Goal: Information Seeking & Learning: Check status

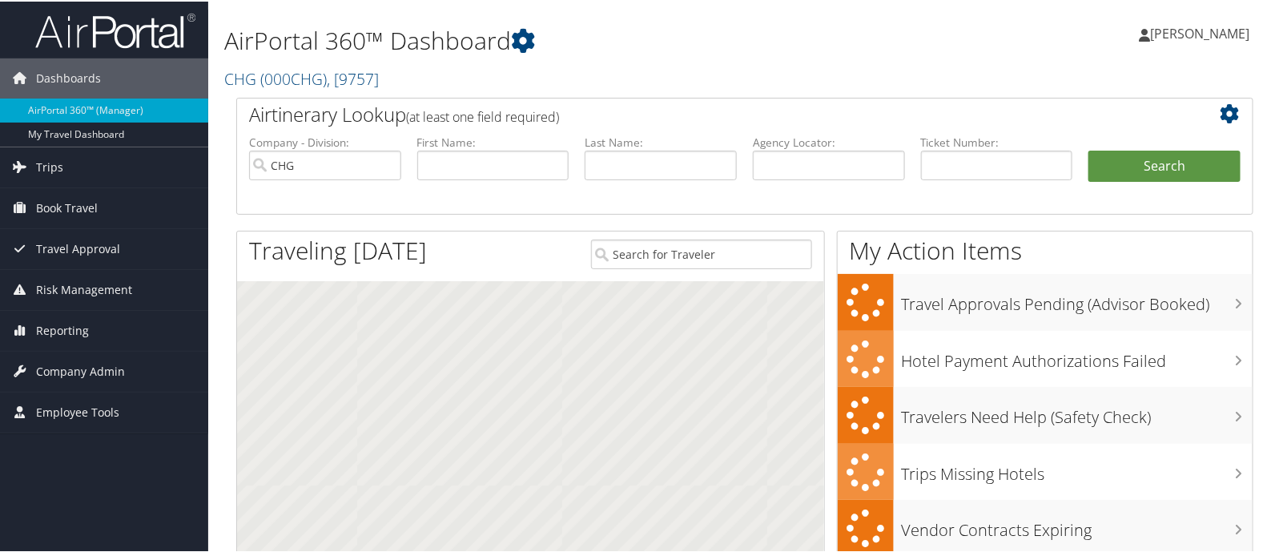
click at [38, 165] on span "Trips" at bounding box center [49, 166] width 27 height 40
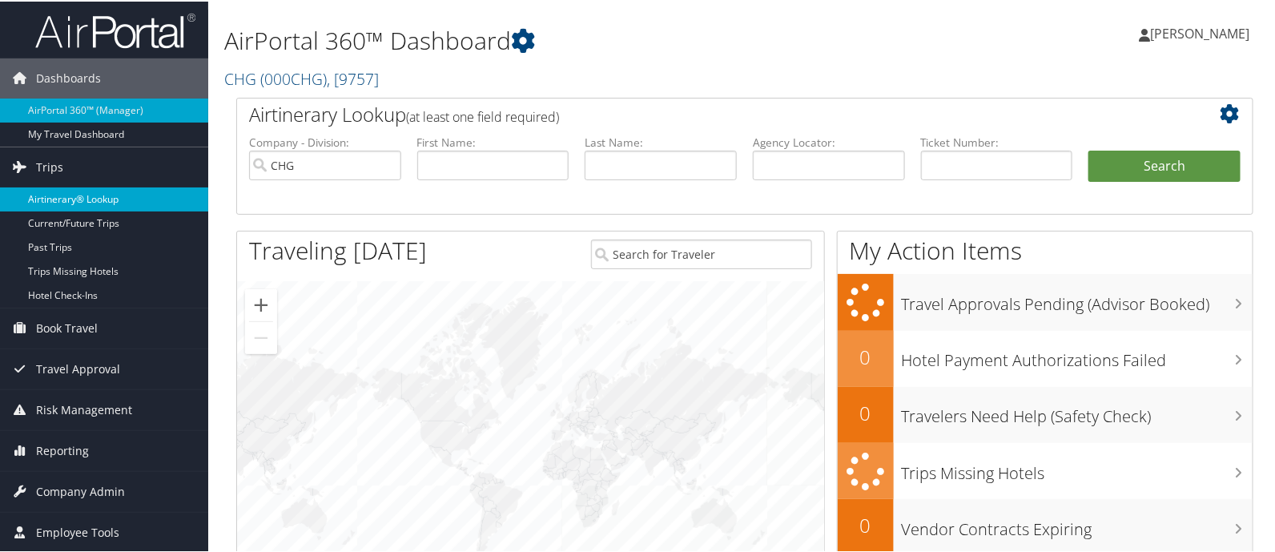
click at [62, 196] on link "Airtinerary® Lookup" at bounding box center [104, 198] width 208 height 24
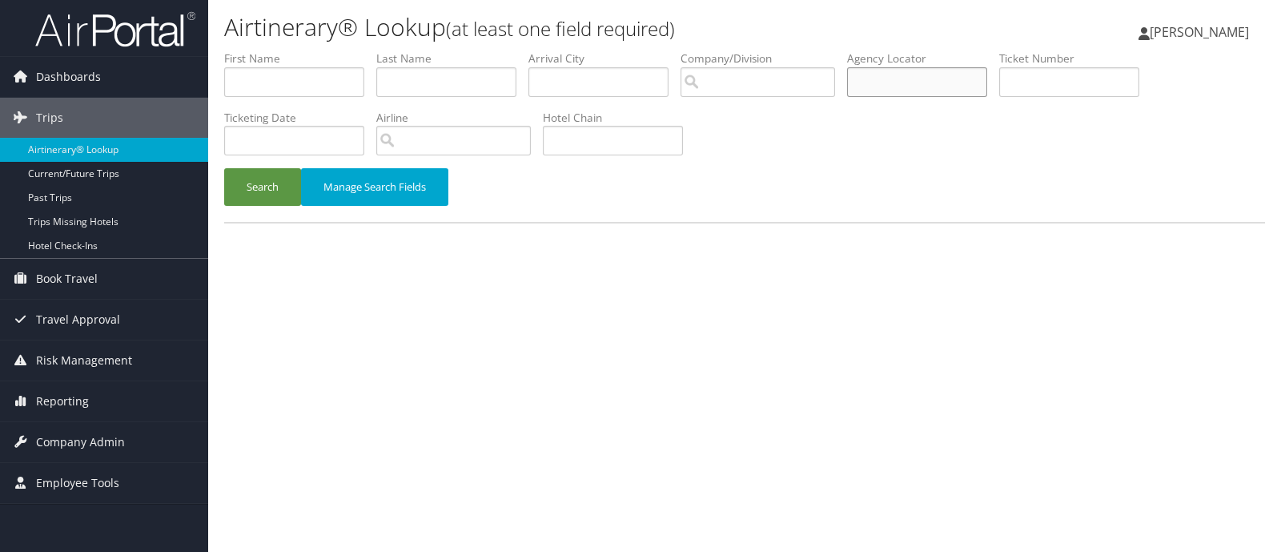
click at [902, 85] on input "text" at bounding box center [917, 82] width 140 height 30
paste input "SCUGBT"
click at [265, 187] on button "Search" at bounding box center [262, 187] width 77 height 38
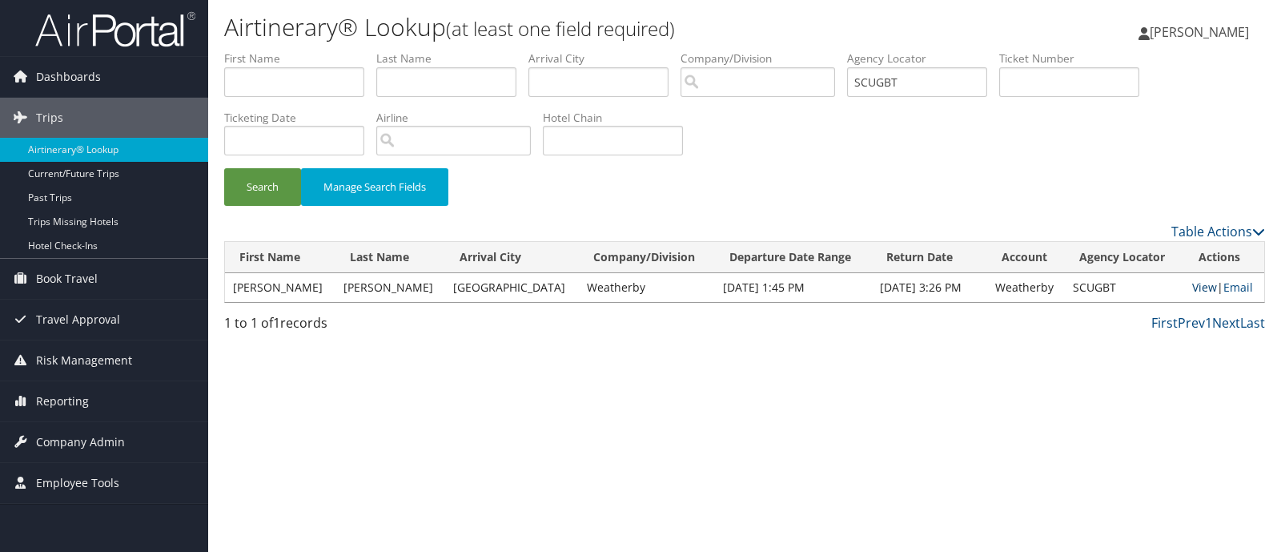
click at [1197, 290] on link "View" at bounding box center [1205, 287] width 25 height 15
drag, startPoint x: 933, startPoint y: 82, endPoint x: 792, endPoint y: 82, distance: 141.0
click at [792, 50] on ul "First Name Last Name Departure City Arrival City Company/Division Airport/City …" at bounding box center [744, 50] width 1041 height 0
paste input "GIKJAO"
click at [289, 181] on button "Search" at bounding box center [262, 187] width 77 height 38
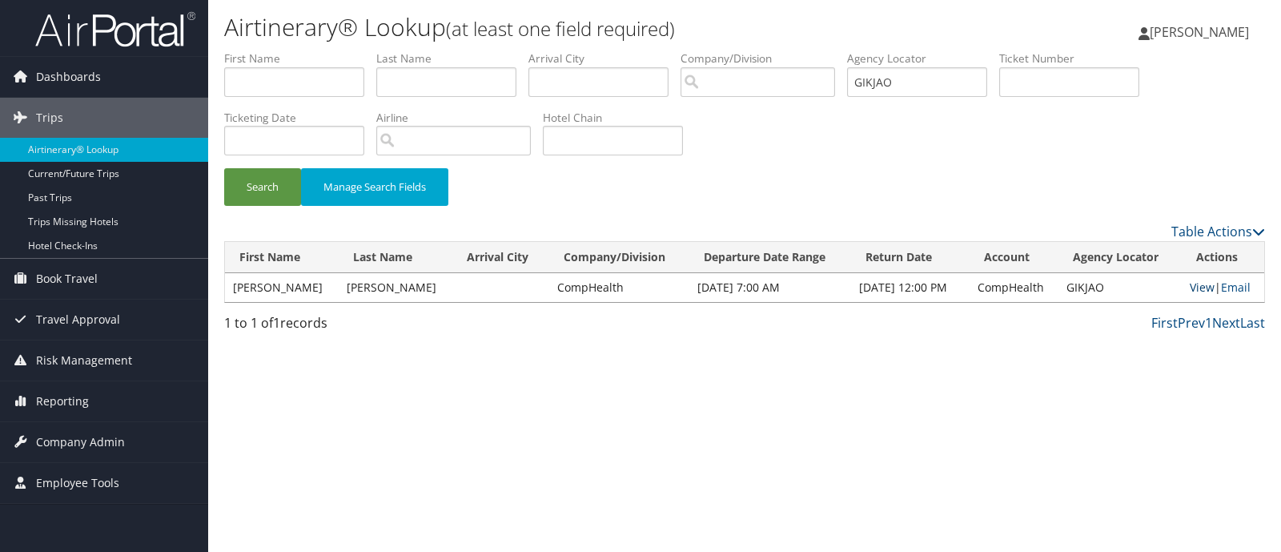
click at [1201, 284] on link "View" at bounding box center [1202, 287] width 25 height 15
drag, startPoint x: 920, startPoint y: 80, endPoint x: 700, endPoint y: 89, distance: 220.4
click at [701, 50] on ul "First Name Last Name Departure City Arrival City Company/Division Airport/City …" at bounding box center [744, 50] width 1041 height 0
paste input "SUUHWD"
click at [269, 183] on button "Search" at bounding box center [262, 187] width 77 height 38
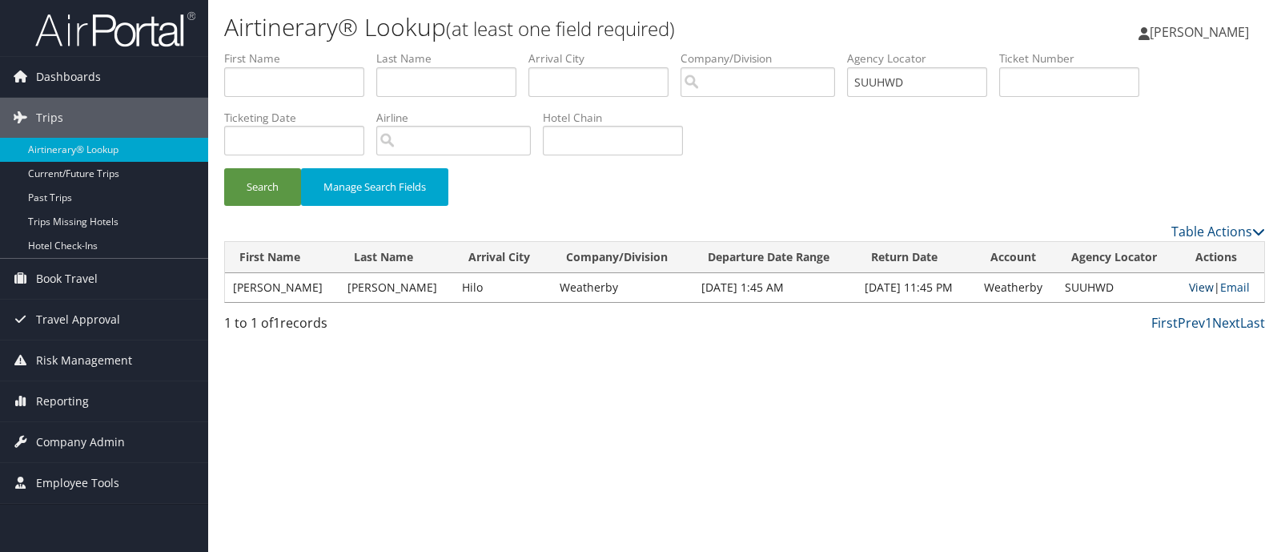
click at [1192, 294] on link "View" at bounding box center [1201, 287] width 25 height 15
drag, startPoint x: 931, startPoint y: 80, endPoint x: 646, endPoint y: 116, distance: 287.4
click at [722, 50] on ul "First Name Last Name Departure City Arrival City Company/Division Airport/City …" at bounding box center [744, 50] width 1041 height 0
paste input "DMGNPC"
click at [265, 175] on button "Search" at bounding box center [262, 187] width 77 height 38
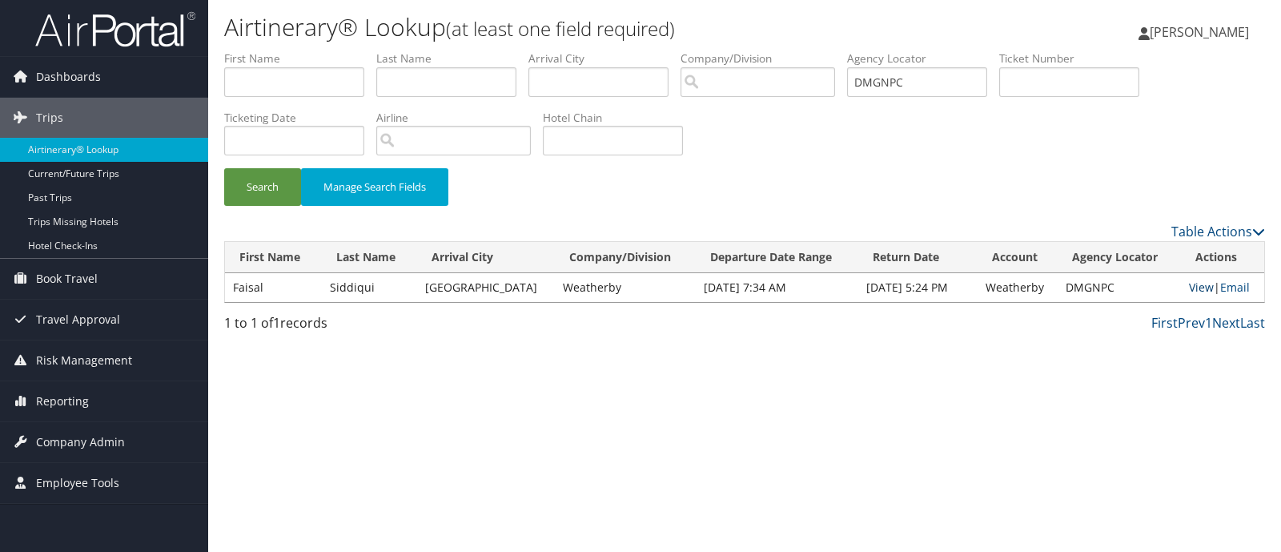
click at [1197, 284] on link "View" at bounding box center [1201, 287] width 25 height 15
paste input "WRYNWP"
drag, startPoint x: 949, startPoint y: 86, endPoint x: 752, endPoint y: 110, distance: 198.5
click at [766, 110] on form "First Name Last Name Departure City Arrival City Company/Division Airport/City …" at bounding box center [744, 135] width 1041 height 171
click at [244, 182] on button "Search" at bounding box center [262, 187] width 77 height 38
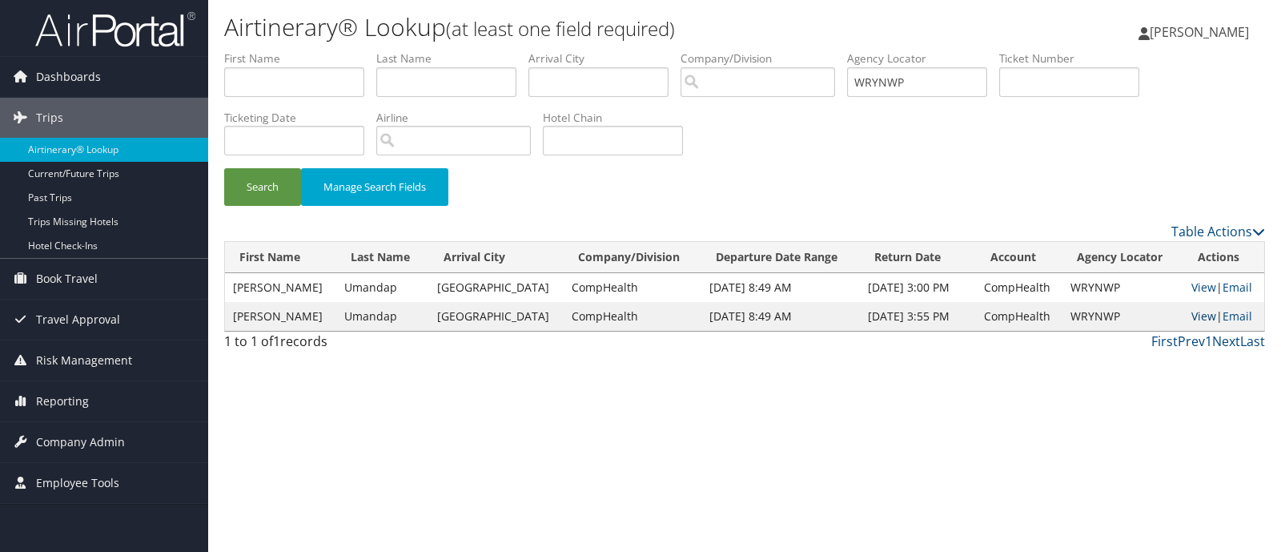
click at [1199, 313] on link "View" at bounding box center [1204, 315] width 25 height 15
paste input "LQKNPE"
drag, startPoint x: 945, startPoint y: 86, endPoint x: 721, endPoint y: 102, distance: 224.8
click at [772, 50] on ul "First Name Last Name Departure City Arrival City Company/Division Airport/City …" at bounding box center [744, 50] width 1041 height 0
type input "LQKNPE"
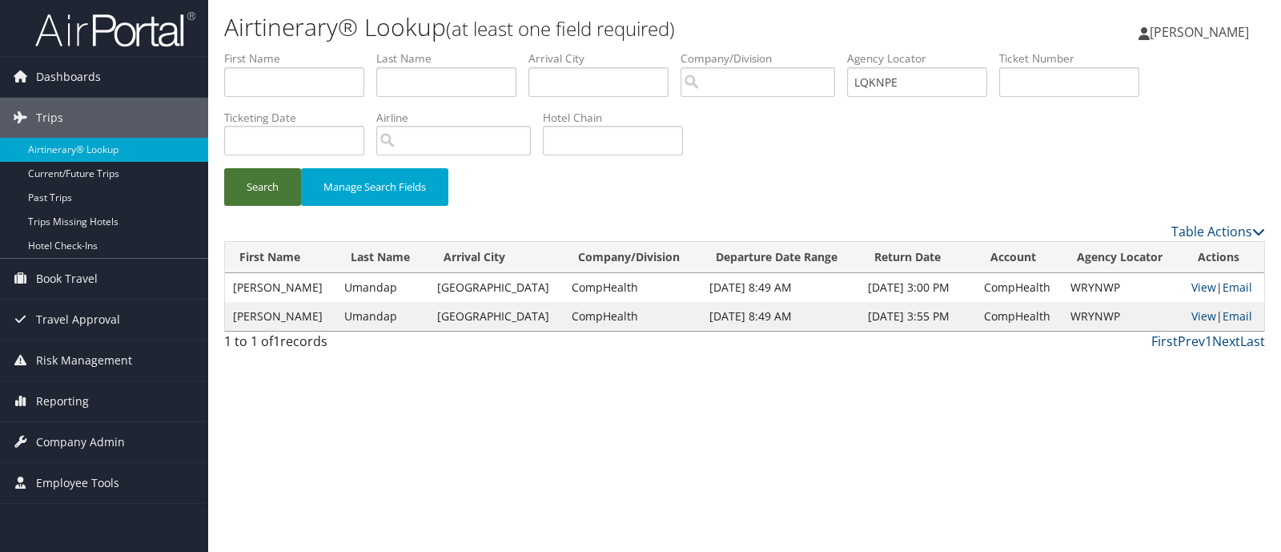
click at [260, 184] on button "Search" at bounding box center [262, 187] width 77 height 38
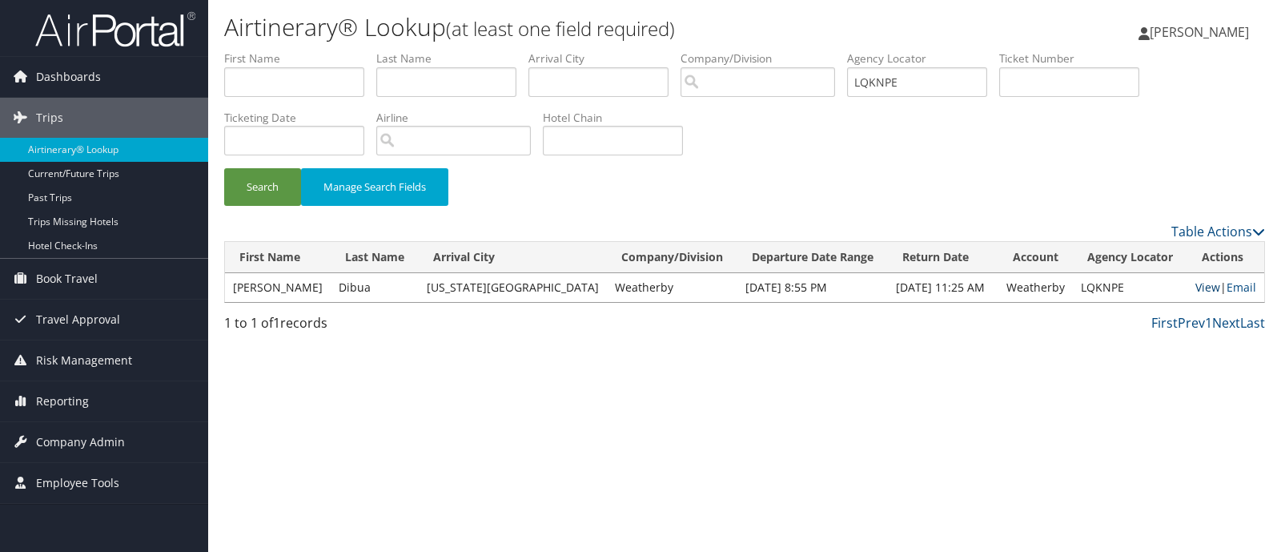
click at [1203, 284] on link "View" at bounding box center [1208, 287] width 25 height 15
type input "LQKNPE"
paste input "GTKFIV"
drag, startPoint x: 955, startPoint y: 82, endPoint x: 831, endPoint y: 100, distance: 124.6
click at [844, 50] on ul "First Name Last Name Departure City Arrival City Company/Division LQKNPE Airpor…" at bounding box center [744, 50] width 1041 height 0
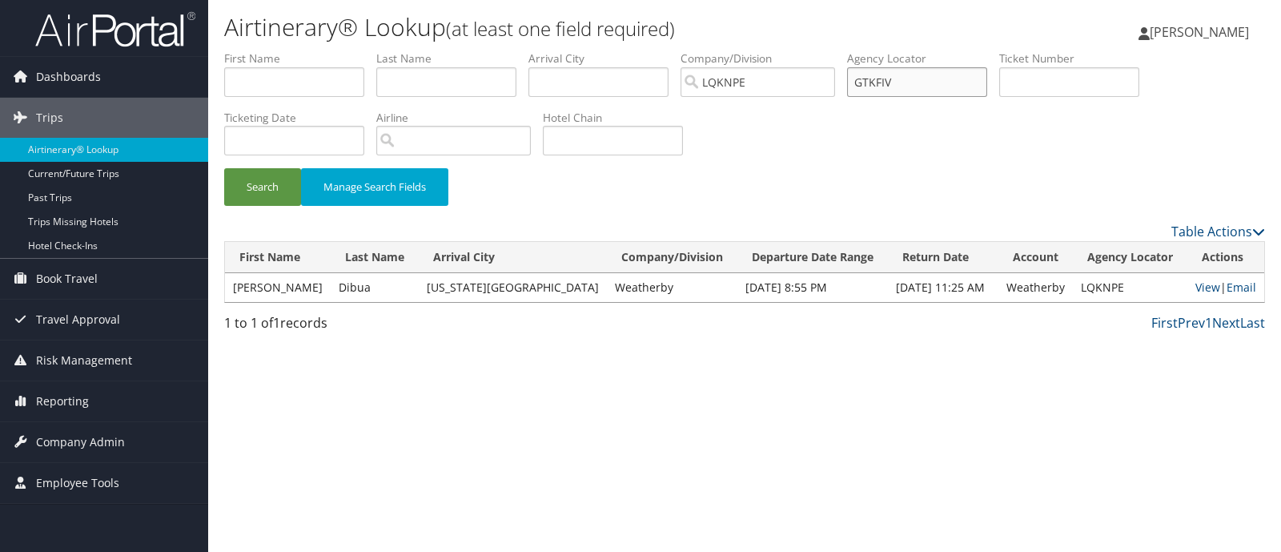
type input "GTKFIV"
drag, startPoint x: 766, startPoint y: 81, endPoint x: 501, endPoint y: 78, distance: 264.3
click at [508, 50] on ul "First Name Last Name Departure City Arrival City Company/Division LQKNPE Airpor…" at bounding box center [744, 50] width 1041 height 0
click at [275, 189] on button "Search" at bounding box center [262, 187] width 77 height 38
click at [1201, 286] on link "View" at bounding box center [1208, 287] width 25 height 15
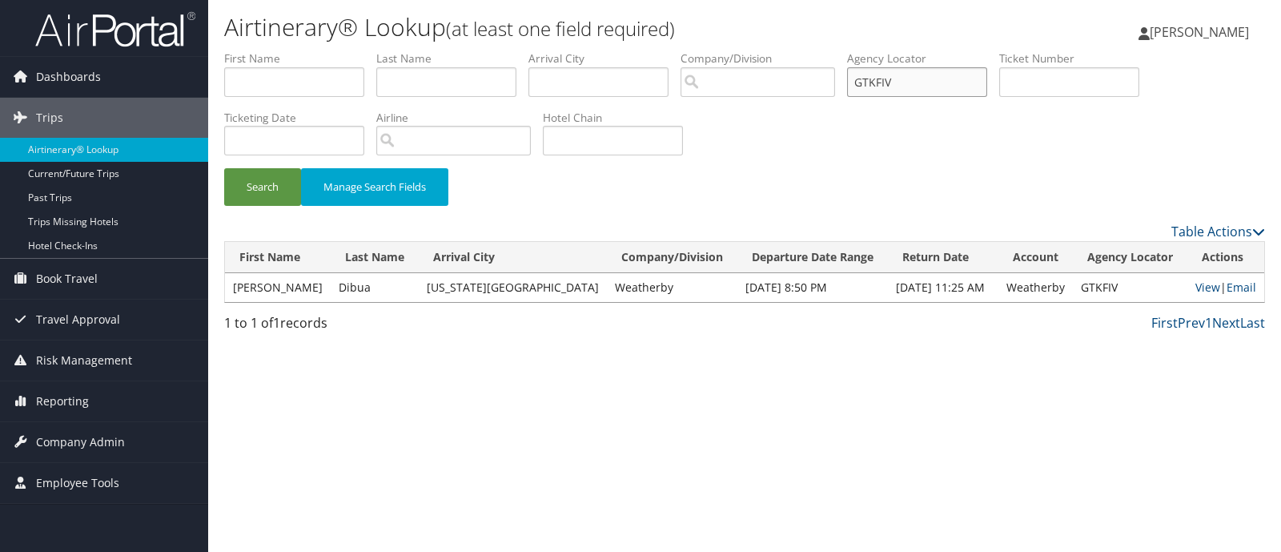
paste input "SKZIBK"
drag, startPoint x: 929, startPoint y: 82, endPoint x: 680, endPoint y: 77, distance: 249.1
click at [698, 50] on ul "First Name Last Name Departure City Arrival City Company/Division Airport/City …" at bounding box center [744, 50] width 1041 height 0
click at [288, 188] on button "Search" at bounding box center [262, 187] width 77 height 38
click at [1197, 292] on link "View" at bounding box center [1207, 287] width 25 height 15
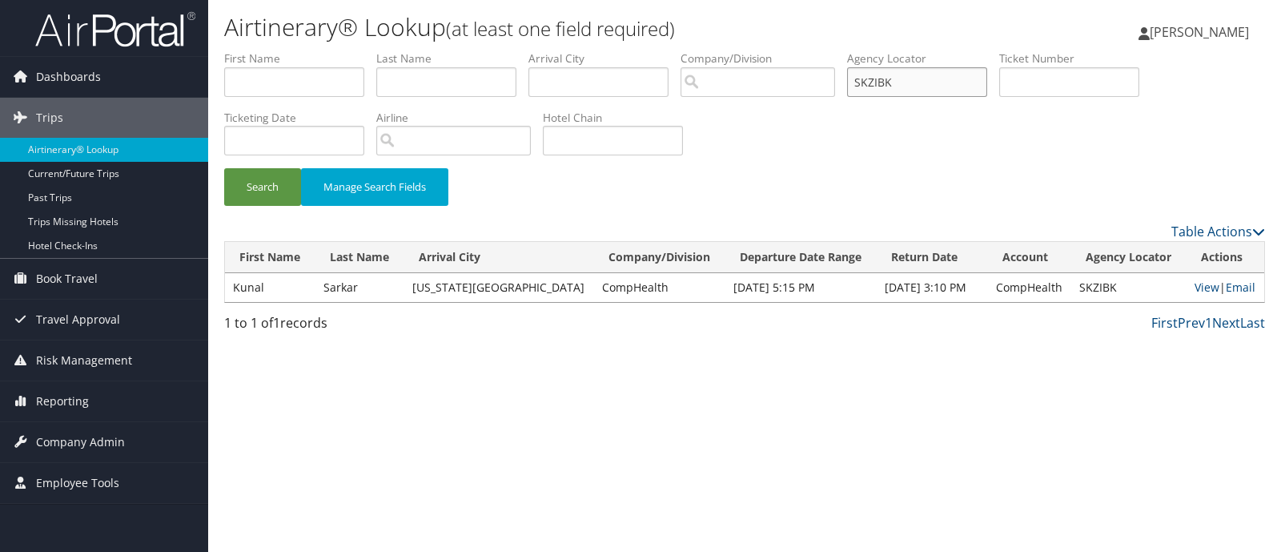
paste input "NEXRMP"
click at [245, 190] on button "Search" at bounding box center [262, 187] width 77 height 38
click at [1201, 292] on link "View" at bounding box center [1205, 287] width 25 height 15
paste input "SUQSGM"
drag, startPoint x: 936, startPoint y: 86, endPoint x: 735, endPoint y: 77, distance: 201.2
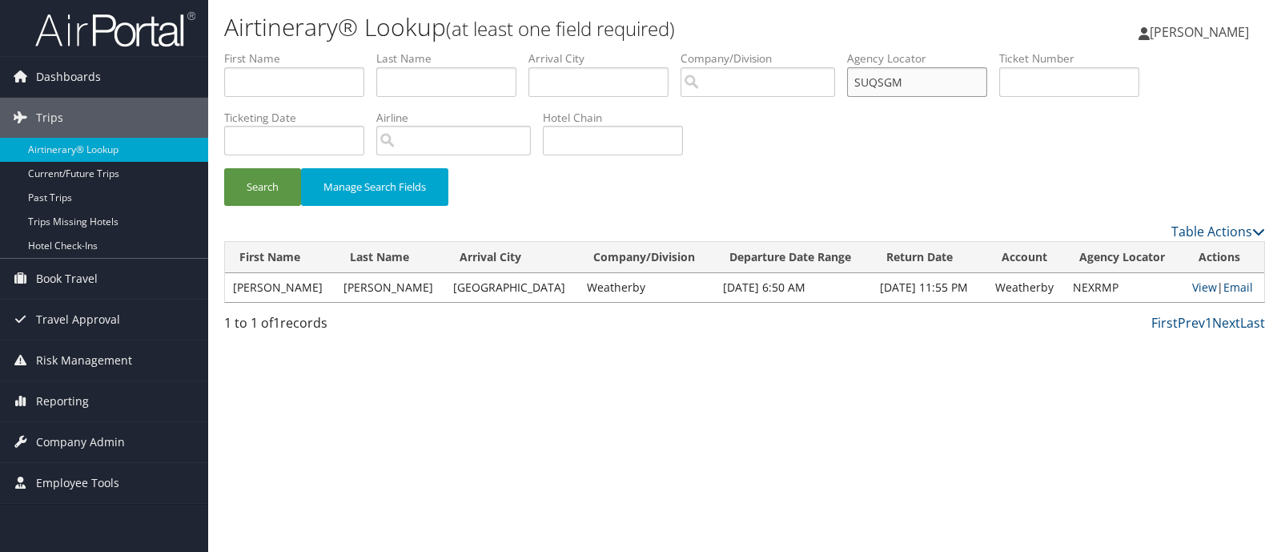
click at [735, 50] on ul "First Name Last Name Departure City Arrival City Company/Division Airport/City …" at bounding box center [744, 50] width 1041 height 0
type input "SUQSGM"
click at [264, 174] on button "Search" at bounding box center [262, 187] width 77 height 38
click at [1193, 290] on link "View" at bounding box center [1205, 287] width 25 height 15
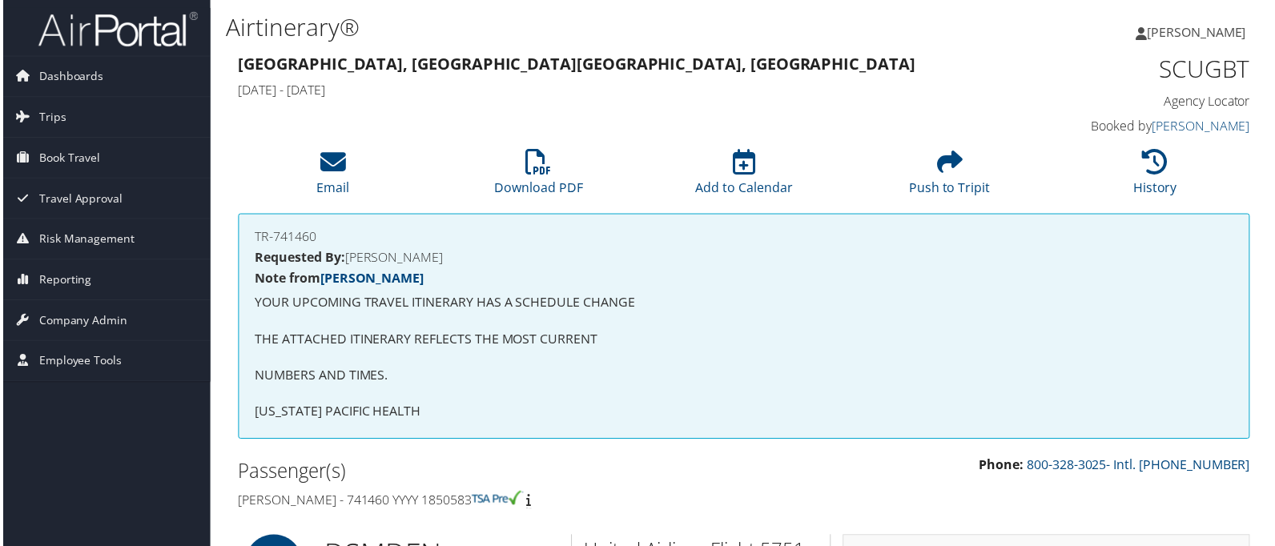
drag, startPoint x: 226, startPoint y: 495, endPoint x: 577, endPoint y: 500, distance: 351.6
click at [577, 501] on div "Passenger(s) [PERSON_NAME] - 741460 YYYY 1850583" at bounding box center [484, 487] width 521 height 60
copy h4 "[PERSON_NAME] - 741460 YYYY 1850583"
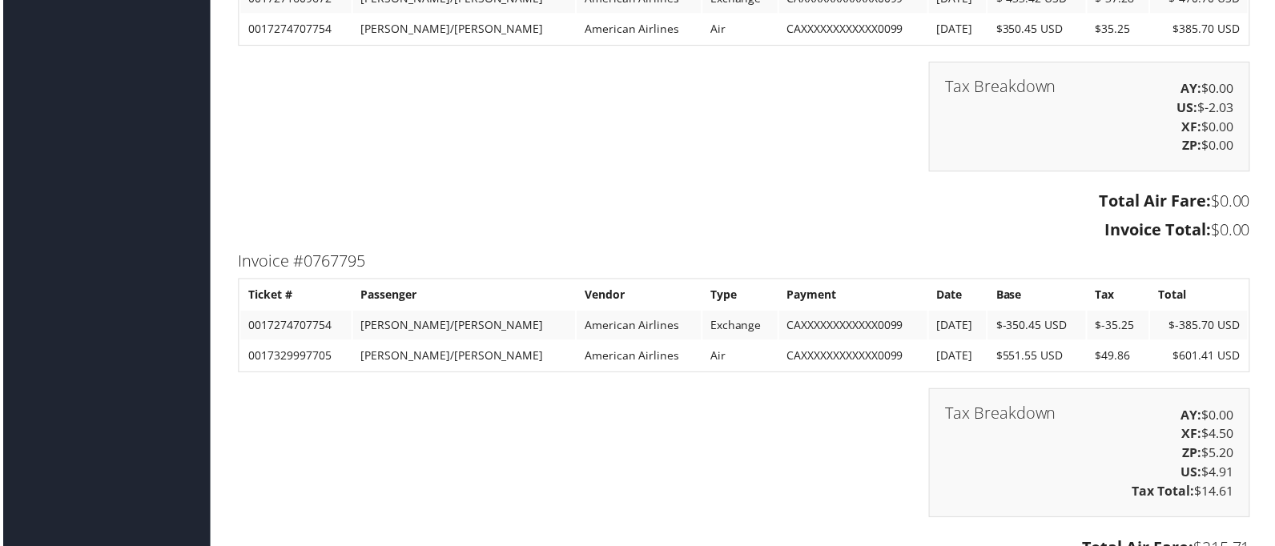
scroll to position [4205, 0]
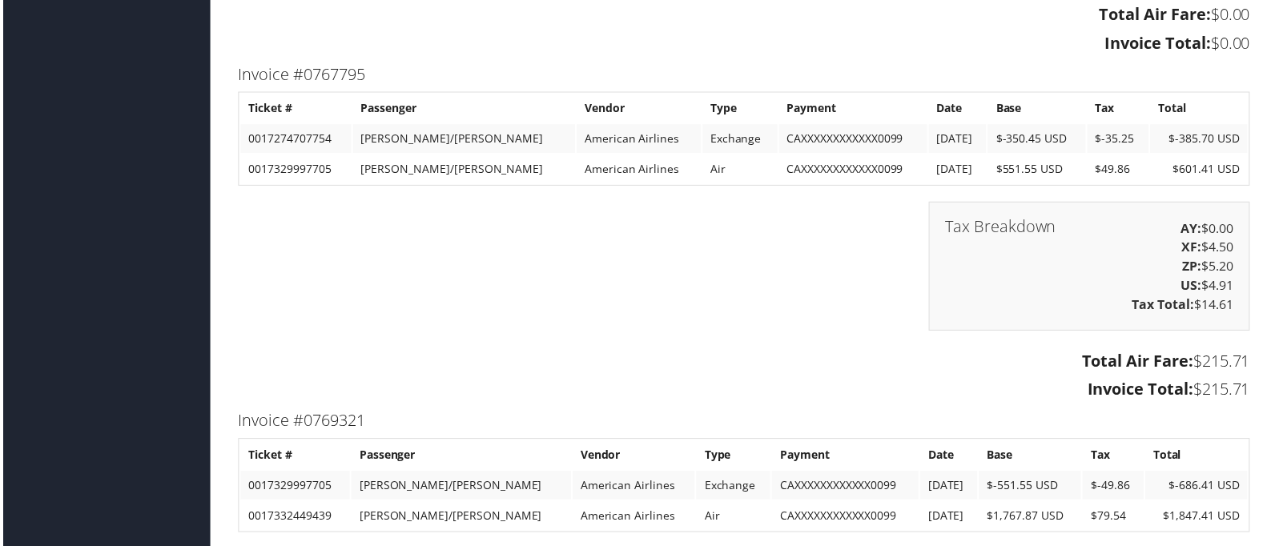
drag, startPoint x: 223, startPoint y: 66, endPoint x: 1245, endPoint y: 390, distance: 1073.0
copy div "Invoice #0767795 Ticket # Passenger Vendor Type Payment Date Base Tax Total 001…"
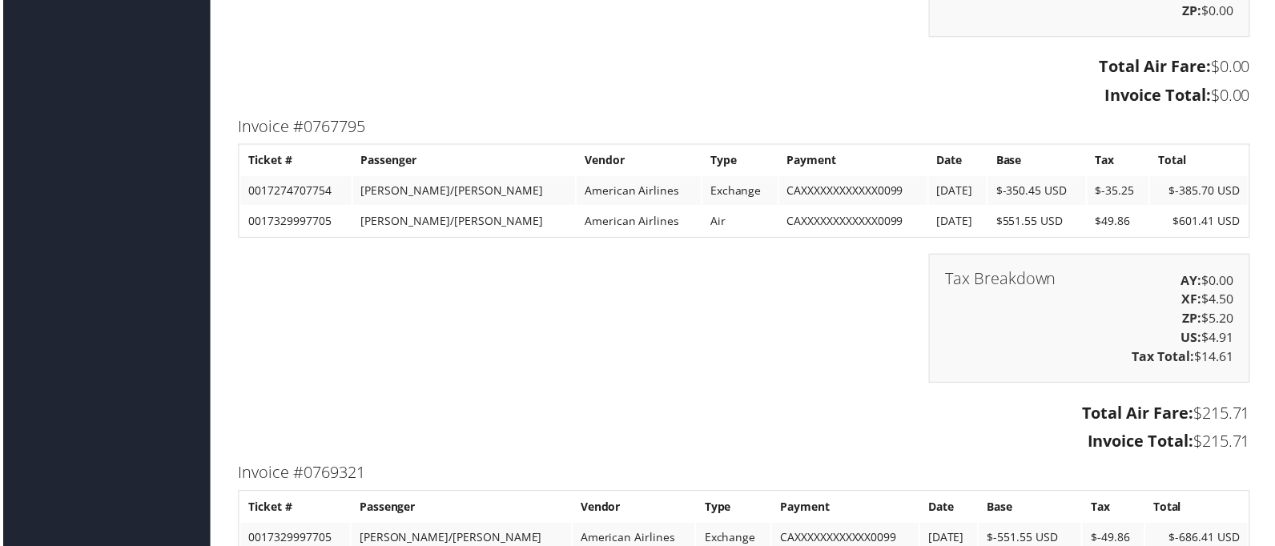
scroll to position [4305, 0]
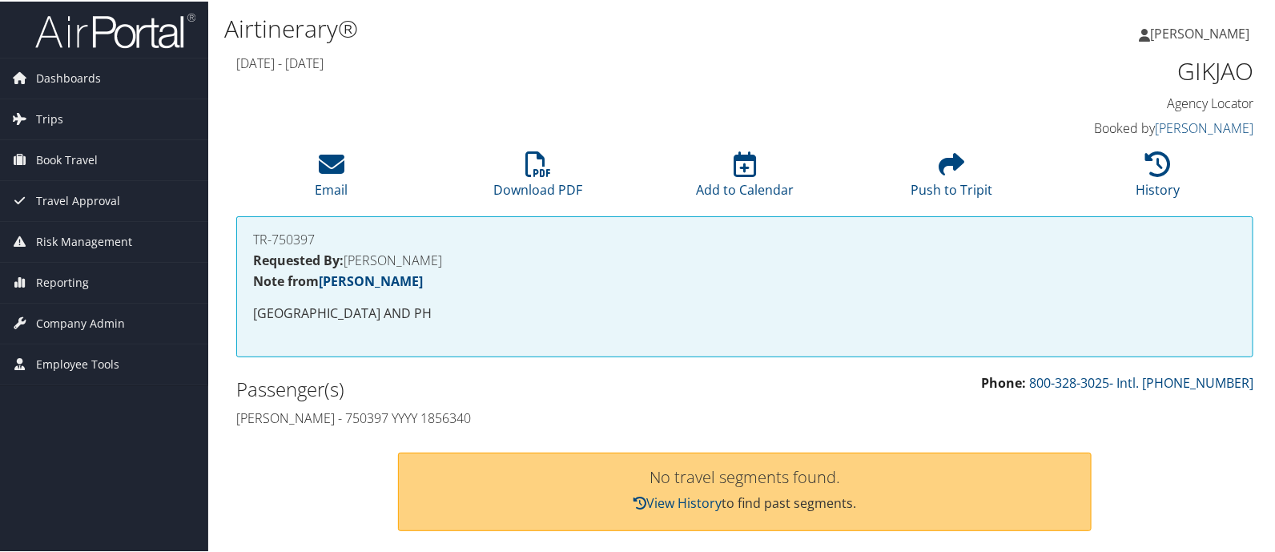
drag, startPoint x: 228, startPoint y: 416, endPoint x: 518, endPoint y: 425, distance: 290.1
click at [518, 425] on div "Passenger(s) Hannah Jaggers - 750397 YYYY 1856340" at bounding box center [484, 402] width 521 height 60
copy h4 "Hannah Jaggers - 750397 YYYY 1856340"
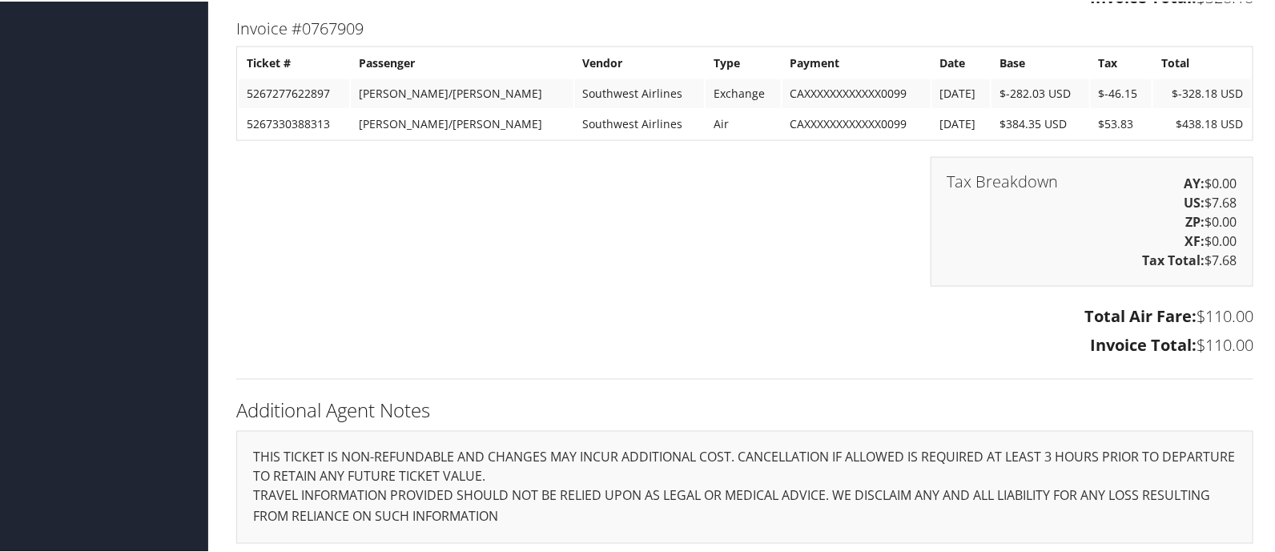
scroll to position [907, 0]
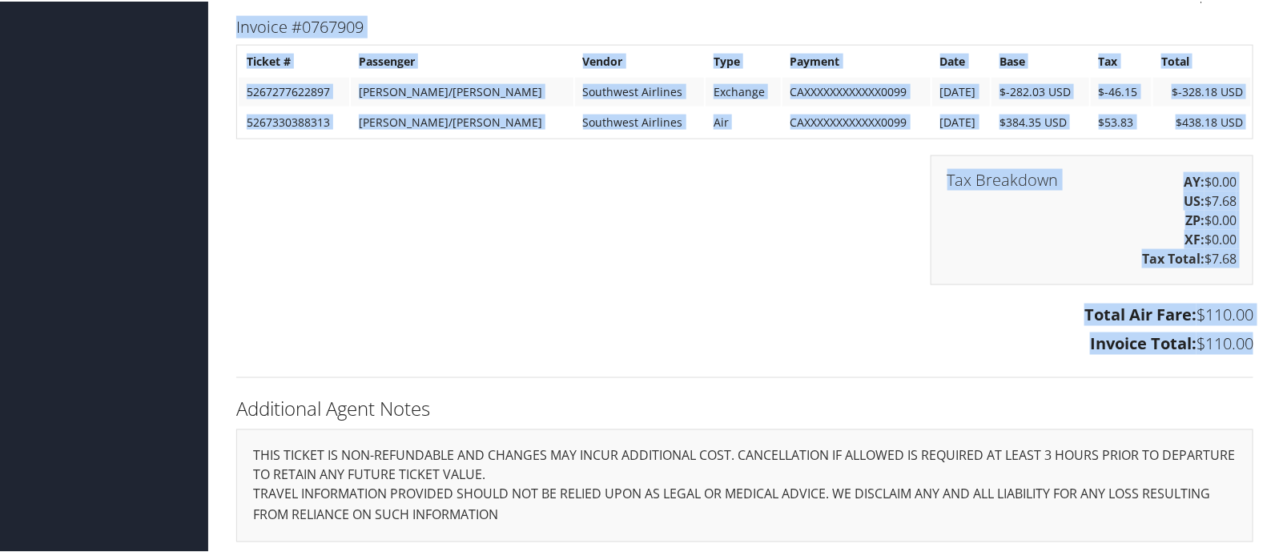
drag, startPoint x: 233, startPoint y: 18, endPoint x: 1273, endPoint y: 356, distance: 1093.4
copy div "Invoice #0767909 Ticket # Passenger Vendor Type Payment Date Base Tax Total 526…"
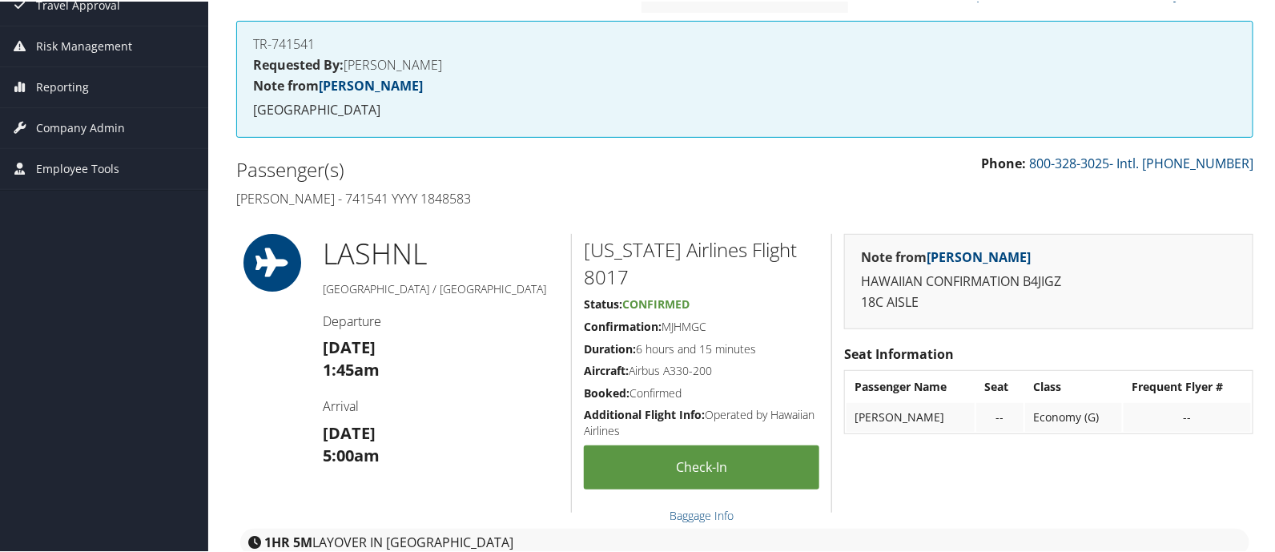
scroll to position [99, 0]
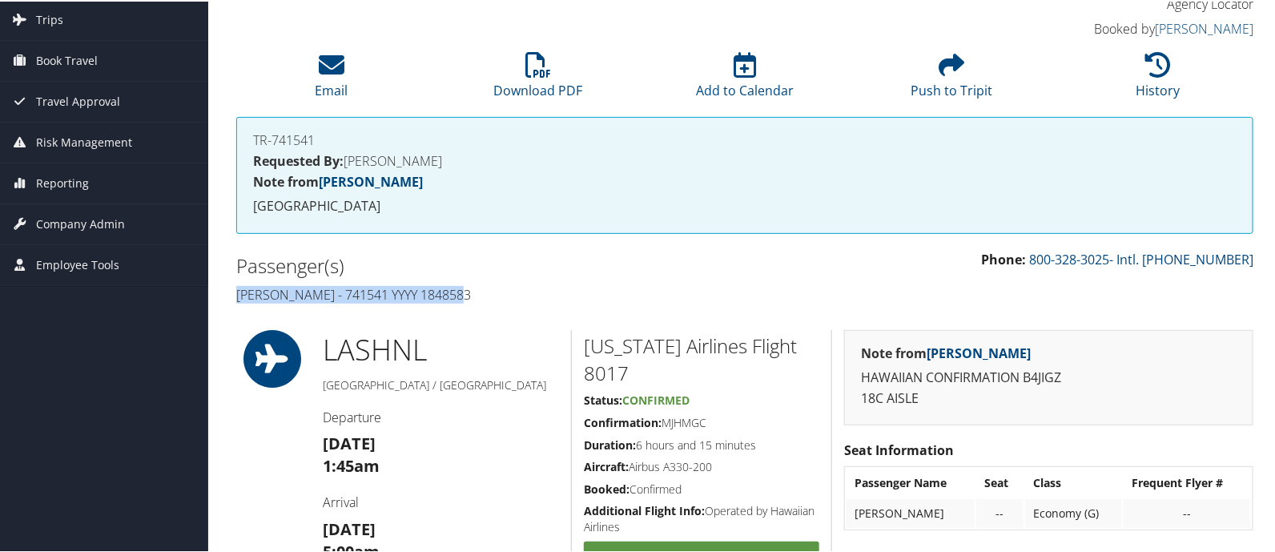
drag, startPoint x: 227, startPoint y: 292, endPoint x: 602, endPoint y: 299, distance: 375.7
click at [602, 299] on div "Passenger(s) [PERSON_NAME] - 741541 YYYY 1848583" at bounding box center [484, 278] width 521 height 60
copy h4 "[PERSON_NAME] - 741541 YYYY 1848583"
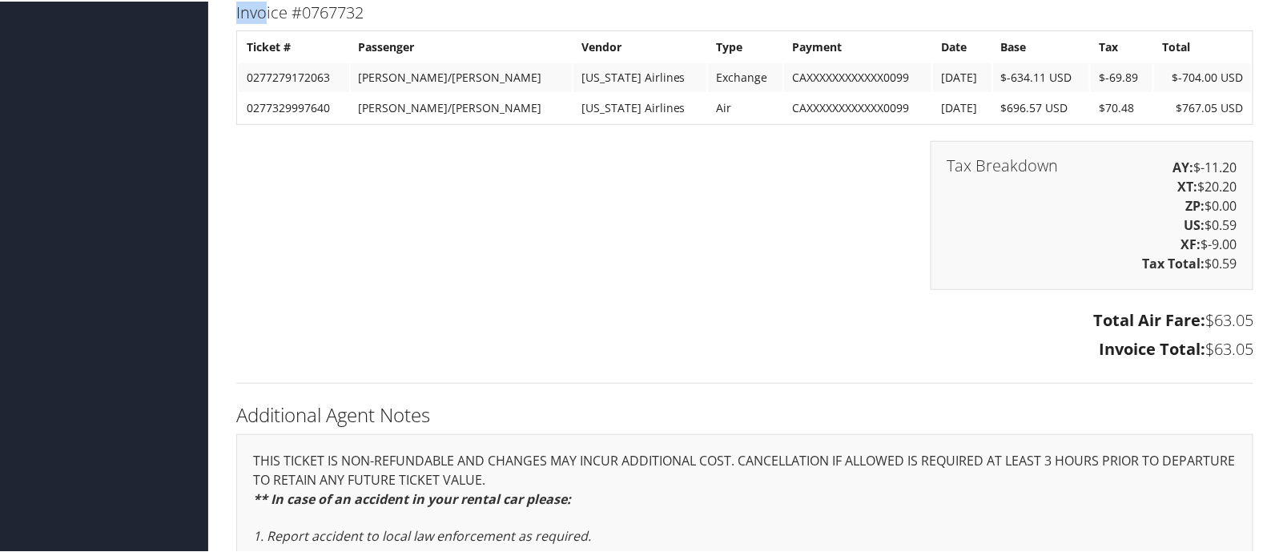
scroll to position [2890, 0]
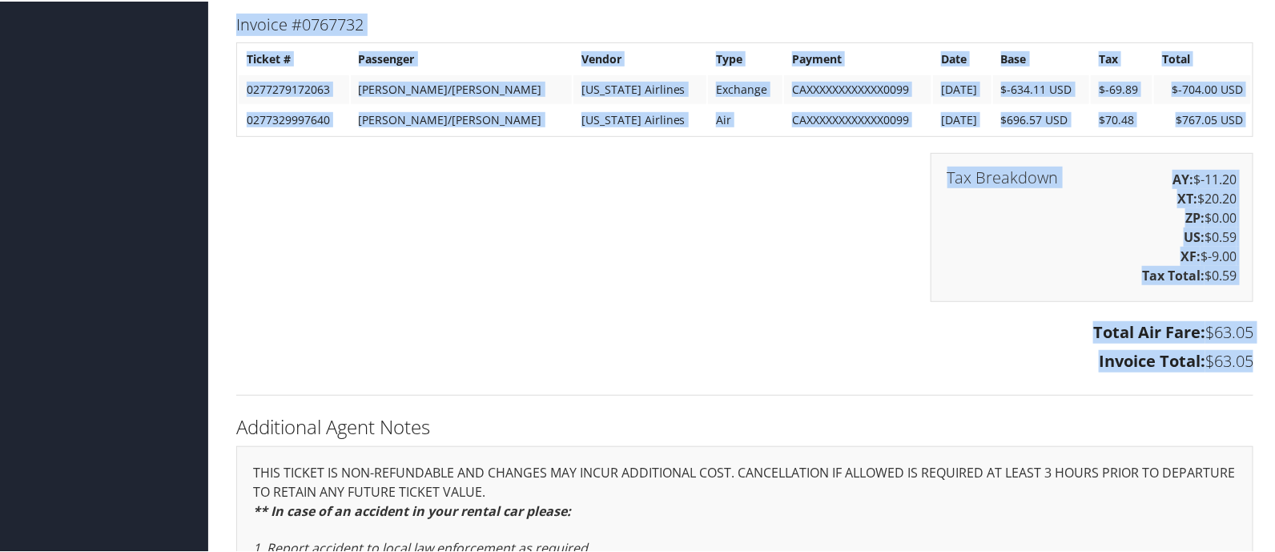
drag, startPoint x: 227, startPoint y: 2, endPoint x: 1200, endPoint y: 389, distance: 1046.4
click at [1200, 389] on div "Ticketing Information Invoice #0762594 Ticket # Passenger Vendor Type Payment D…" at bounding box center [744, 32] width 1041 height 753
copy div "Invoice #0767732 Ticket # Passenger Vendor Type Payment Date Base Tax Total 027…"
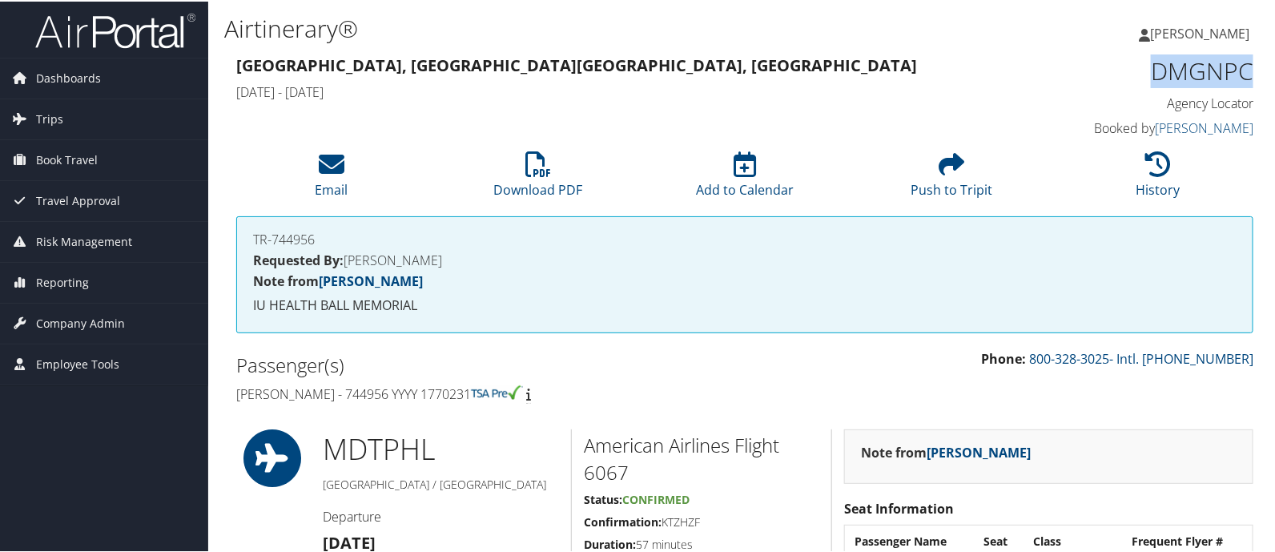
drag, startPoint x: 1137, startPoint y: 66, endPoint x: 1249, endPoint y: 63, distance: 112.2
click at [1249, 63] on div "DMGNPC Agency Locator Agency Locator DMGNPC Booked by [PERSON_NAME] Booked by […" at bounding box center [1135, 95] width 260 height 91
drag, startPoint x: 224, startPoint y: 394, endPoint x: 497, endPoint y: 381, distance: 273.4
click at [497, 381] on div "Passenger(s) Faisal Siddiqui - 744956 YYYY 1770231" at bounding box center [484, 378] width 521 height 60
copy h4 "Faisal Siddiqui - 744956 YYYY 1770231"
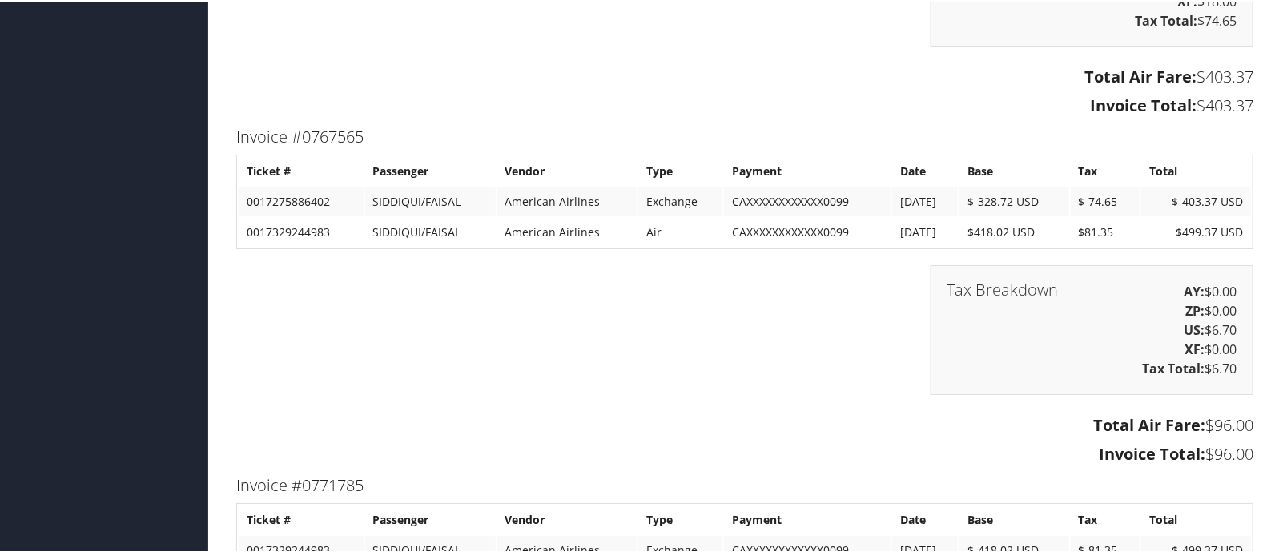
scroll to position [4906, 0]
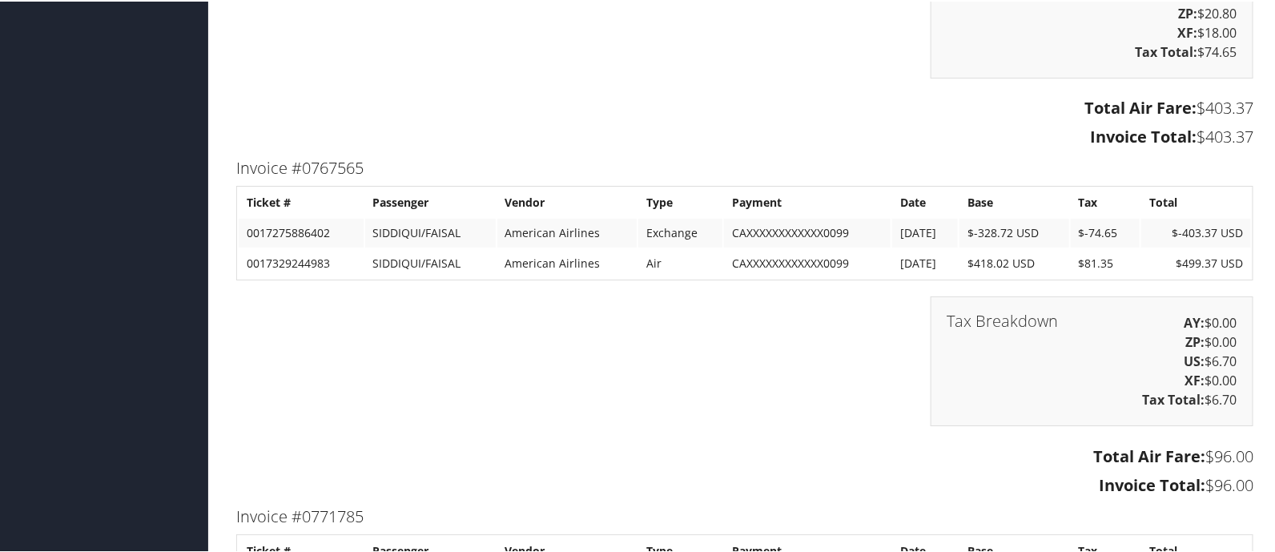
drag, startPoint x: 227, startPoint y: 159, endPoint x: 1245, endPoint y: 477, distance: 1067.2
click at [1245, 477] on div "Invoice #0767565 Ticket # Passenger Vendor Type Payment Date Base Tax Total 001…" at bounding box center [744, 327] width 1041 height 348
copy div "Invoice #0767565 Ticket # Passenger Vendor Type Payment Date Base Tax Total 001…"
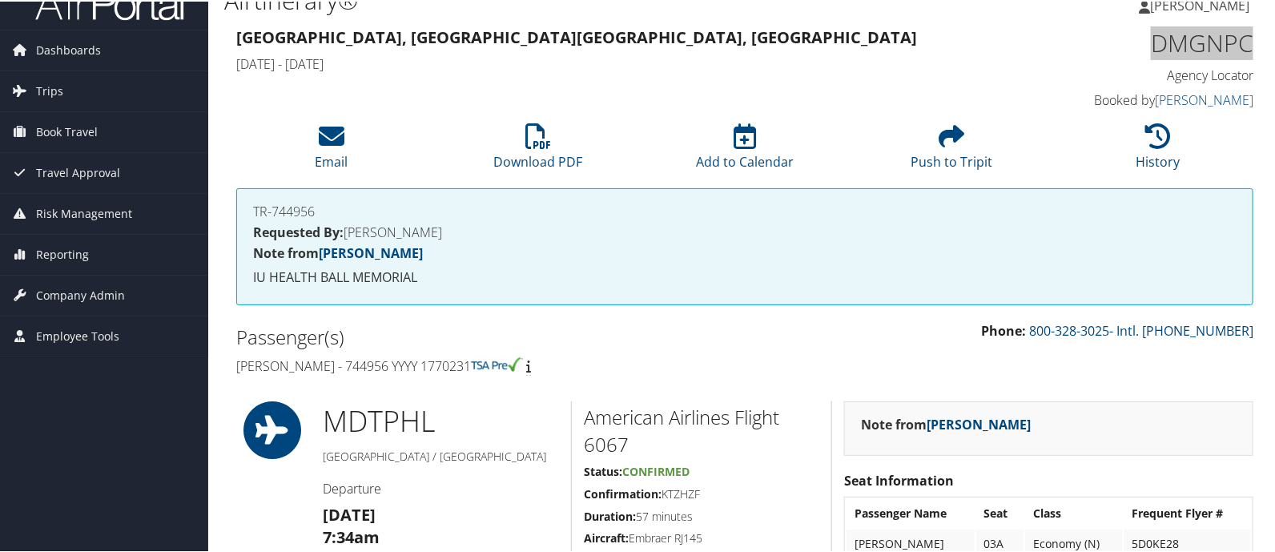
scroll to position [0, 0]
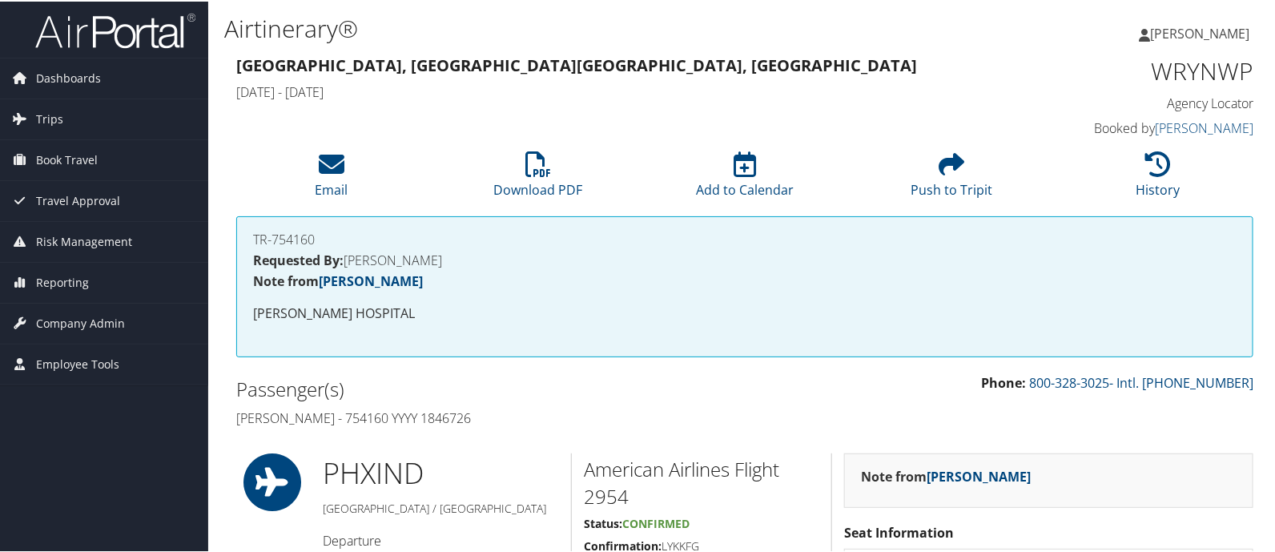
drag, startPoint x: 225, startPoint y: 414, endPoint x: 560, endPoint y: 418, distance: 334.8
click at [560, 418] on div "Passenger(s) Christine Umandap - 754160 YYYY 1846726" at bounding box center [484, 402] width 521 height 60
copy h4 "Christine Umandap - 754160 YYYY 1846726"
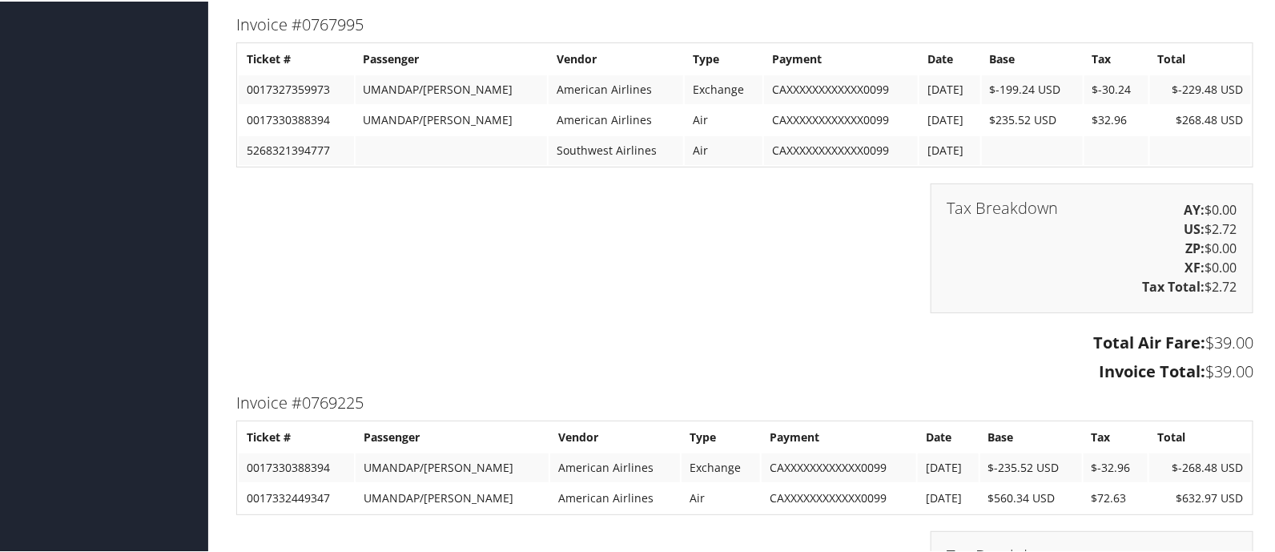
scroll to position [2403, 0]
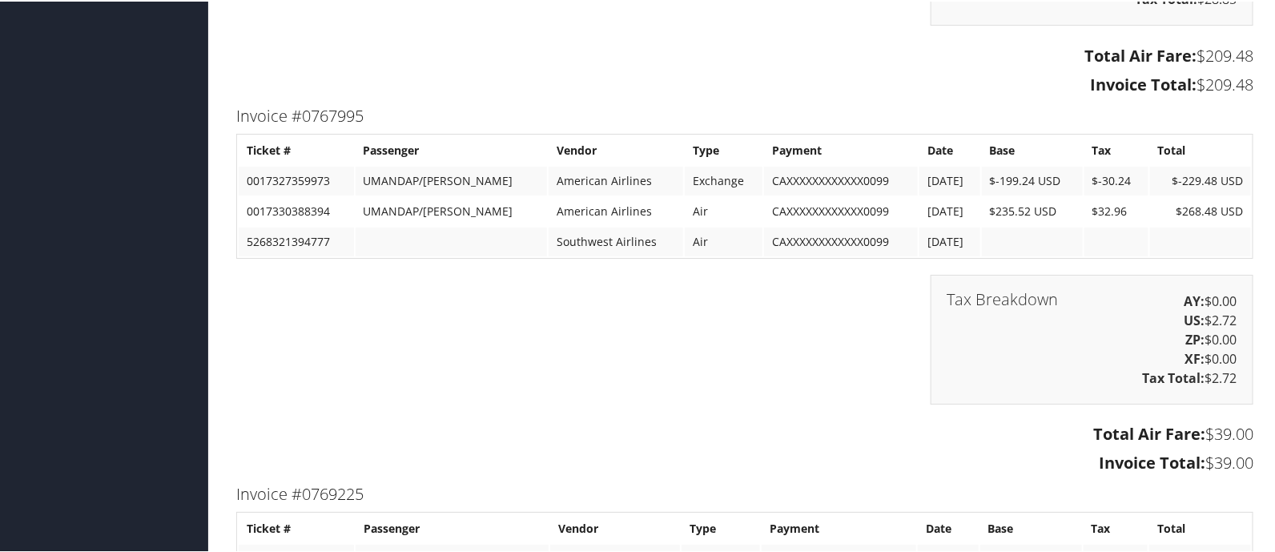
drag, startPoint x: 228, startPoint y: 107, endPoint x: 1249, endPoint y: 457, distance: 1079.0
click at [1249, 457] on div "Invoice #0767995 Ticket # Passenger Vendor Type Payment Date Base Tax Total 001…" at bounding box center [744, 290] width 1041 height 378
copy div "Invoice #0767995 Ticket # Passenger Vendor Type Payment Date Base Tax Total 001…"
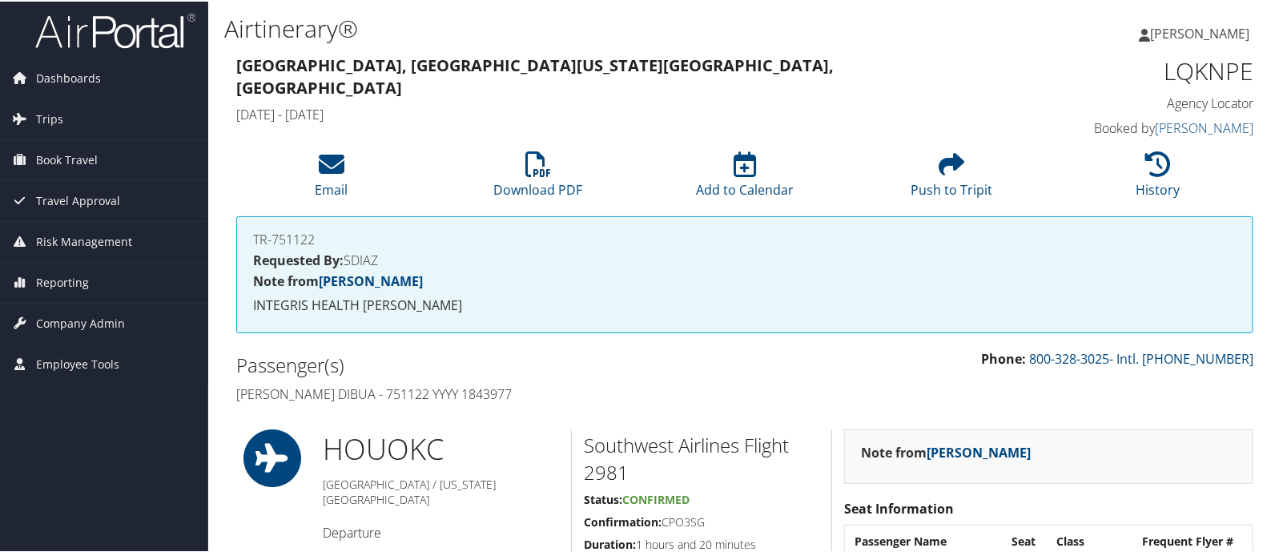
drag, startPoint x: 231, startPoint y: 390, endPoint x: 638, endPoint y: 395, distance: 406.9
click at [638, 395] on div "Passenger(s) Linda Ekwealor Dibua - 751122 YYYY 1843977" at bounding box center [484, 378] width 521 height 60
copy h4 "Linda Ekwealor Dibua - 751122 YYYY 1843977"
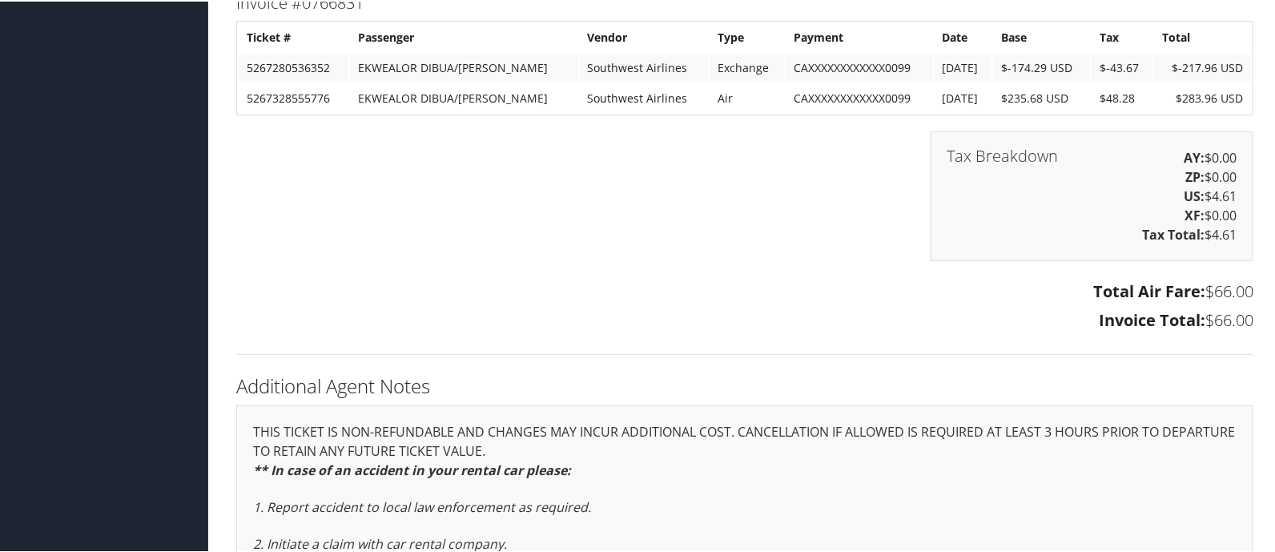
scroll to position [2702, 0]
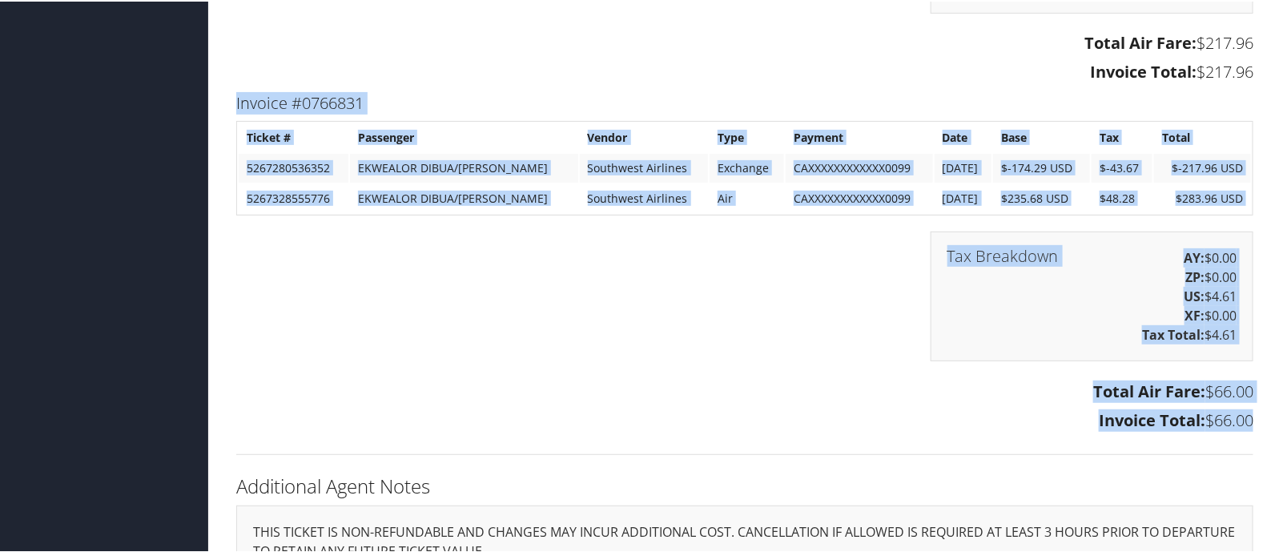
drag, startPoint x: 228, startPoint y: 96, endPoint x: 1249, endPoint y: 436, distance: 1076.1
click at [1249, 436] on div "Ticketing Information Invoice #0763689 Ticket # Passenger Vendor Type Payment D…" at bounding box center [744, 102] width 1041 height 734
copy div "Invoice #0766831 Ticket # Passenger Vendor Type Payment Date Base Tax Total 526…"
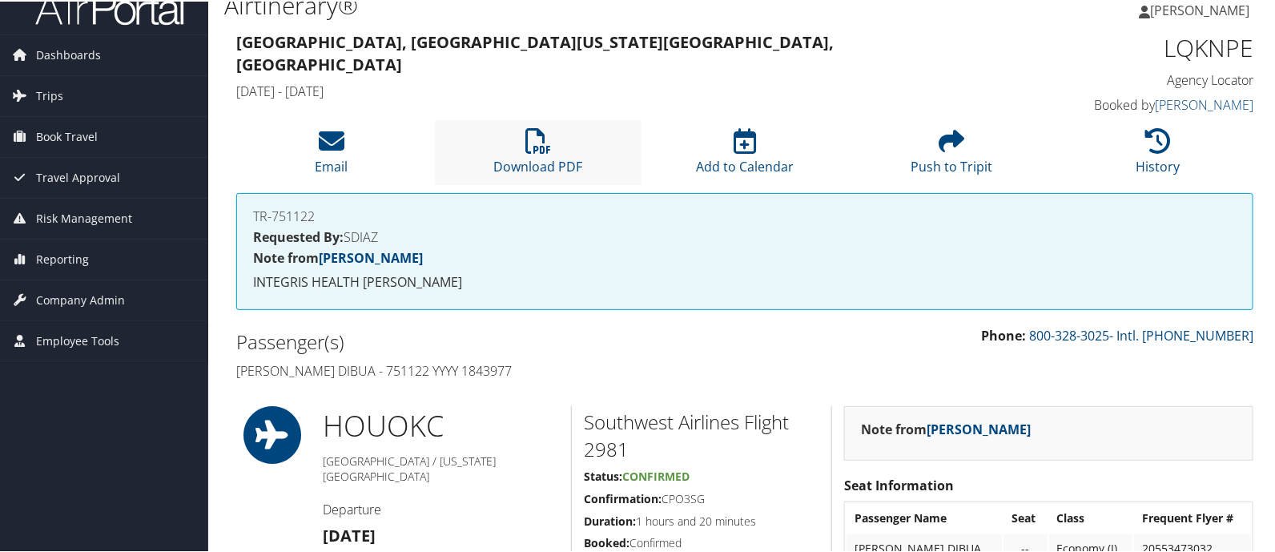
scroll to position [0, 0]
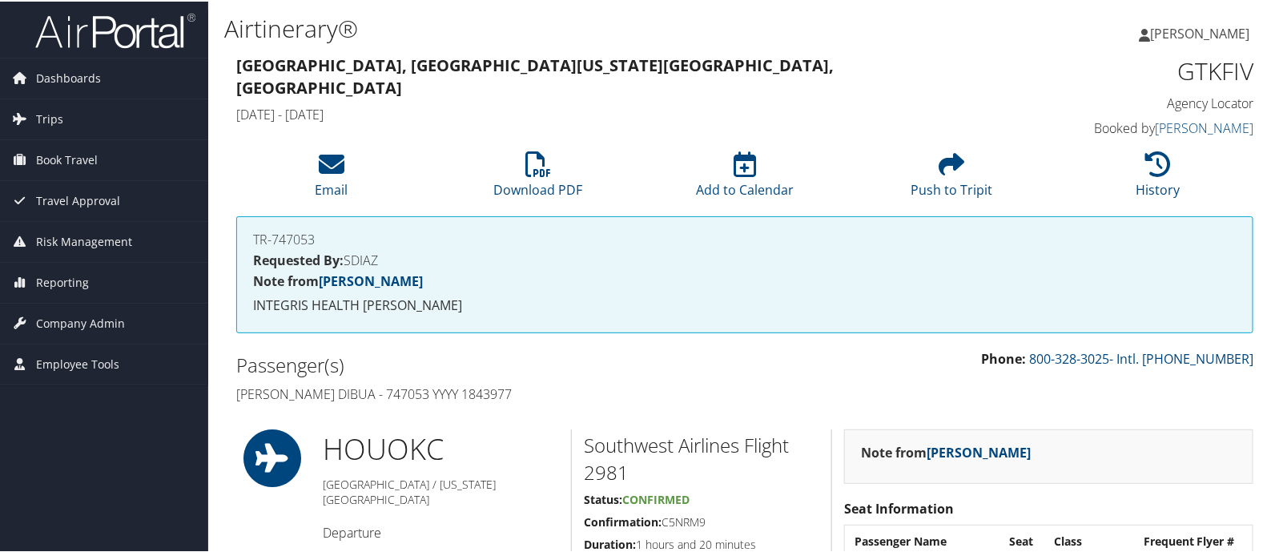
drag, startPoint x: 231, startPoint y: 396, endPoint x: 573, endPoint y: 395, distance: 341.2
click at [573, 395] on div "Passenger(s) [PERSON_NAME] Dibua - 747053 YYYY 1843977" at bounding box center [484, 378] width 521 height 60
copy h4 "[PERSON_NAME] Dibua - 747053 YYYY 1843977"
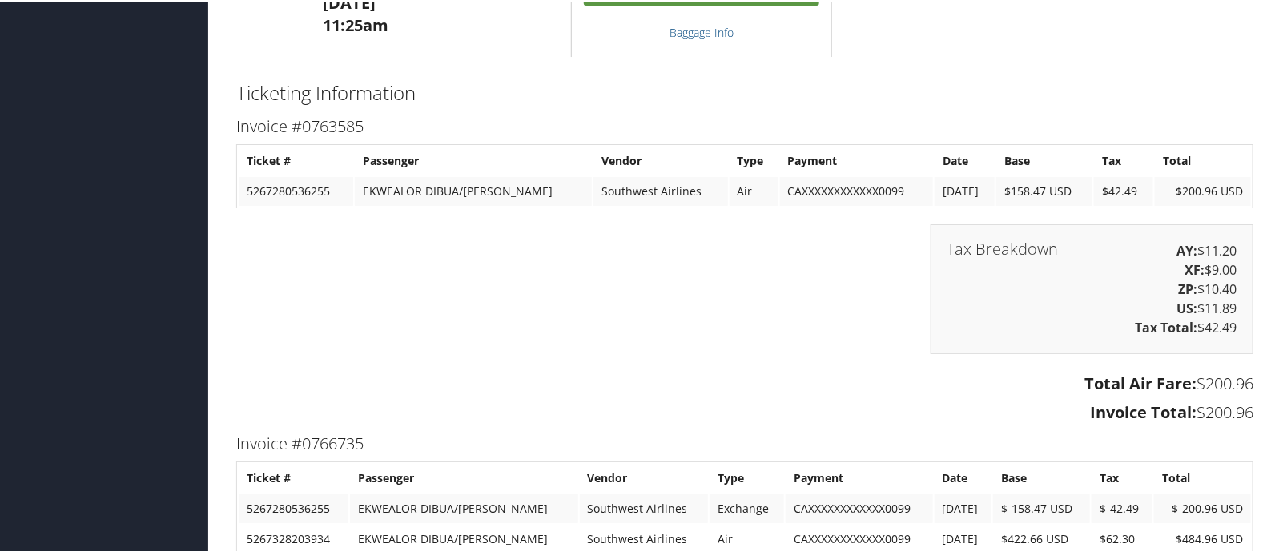
scroll to position [2602, 0]
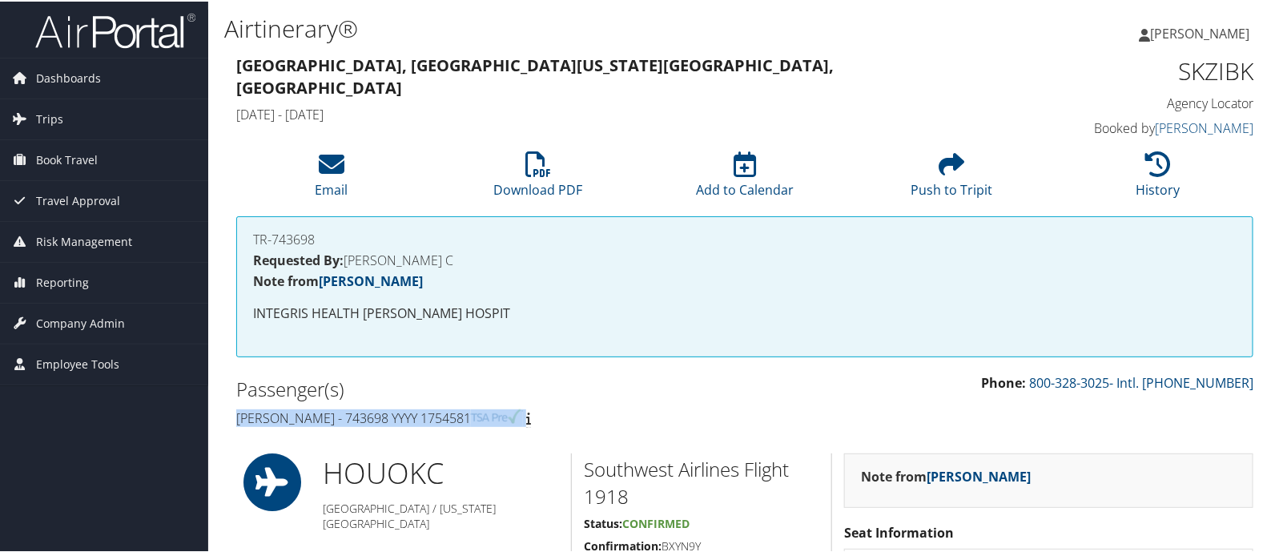
copy h4 "[PERSON_NAME] - 743698 YYYY 1754581"
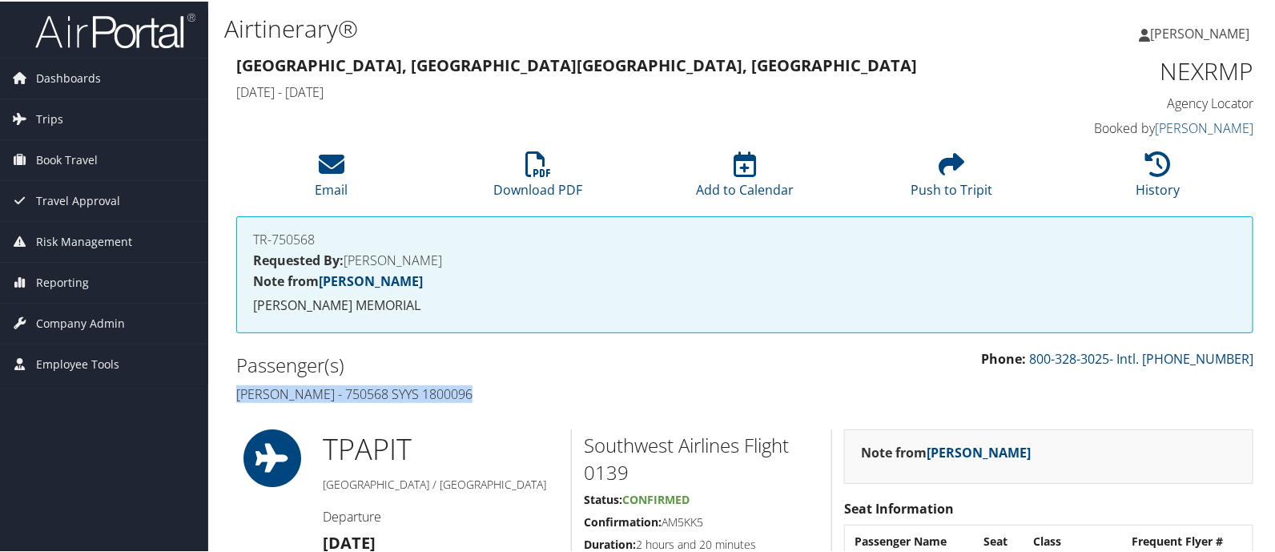
drag, startPoint x: 231, startPoint y: 386, endPoint x: 549, endPoint y: 392, distance: 318.0
click at [549, 392] on div "Passenger(s) Thomas Geller - 750568 SYYS 1800096" at bounding box center [484, 378] width 521 height 60
copy h4 "Thomas Geller - 750568 SYYS 1800096"
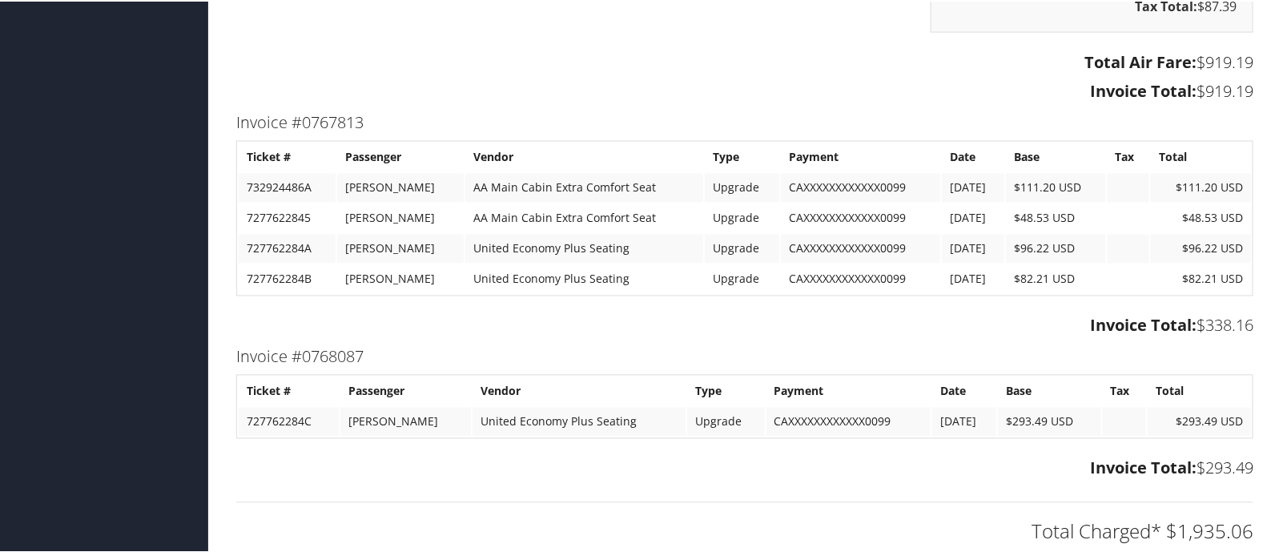
scroll to position [3904, 0]
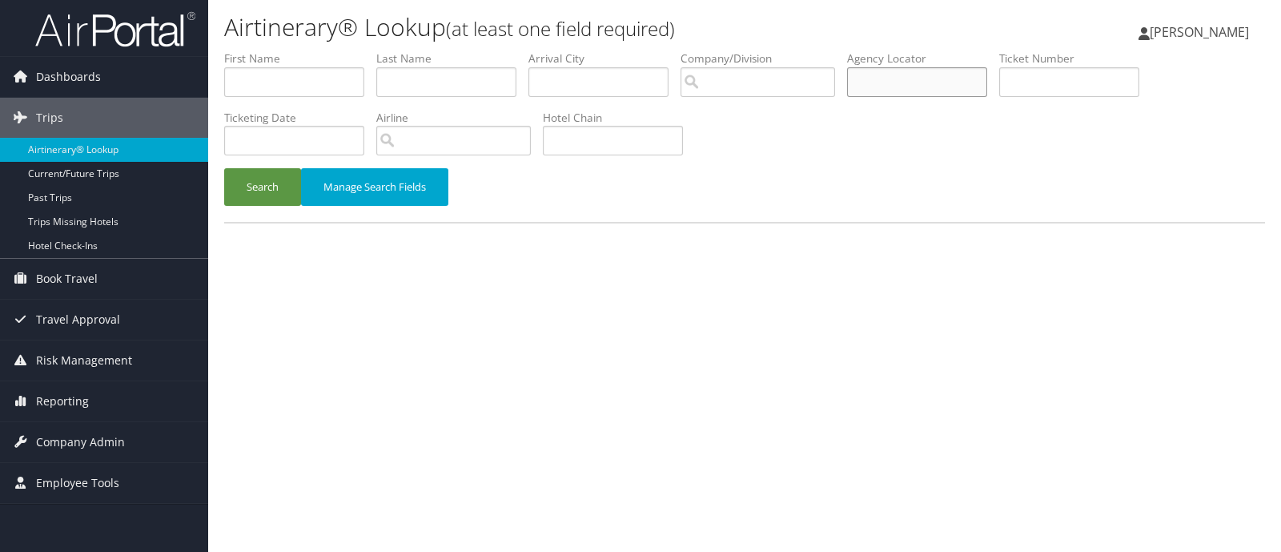
click at [895, 77] on input "text" at bounding box center [917, 82] width 140 height 30
paste input "GQJPTH"
click at [292, 179] on button "Search" at bounding box center [262, 187] width 77 height 38
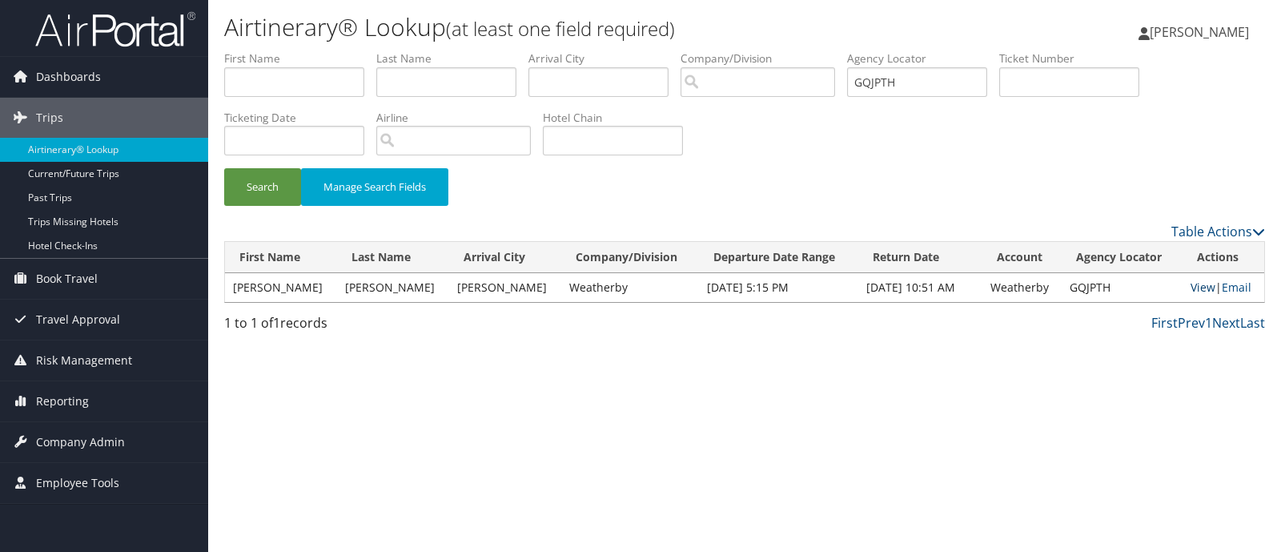
click at [1191, 284] on link "View" at bounding box center [1203, 287] width 25 height 15
paste input "HTJRUT"
drag, startPoint x: 947, startPoint y: 79, endPoint x: 625, endPoint y: 122, distance: 325.5
click at [735, 50] on ul "First Name Last Name Departure City Arrival City Company/Division Airport/City …" at bounding box center [744, 50] width 1041 height 0
click at [256, 189] on button "Search" at bounding box center [262, 187] width 77 height 38
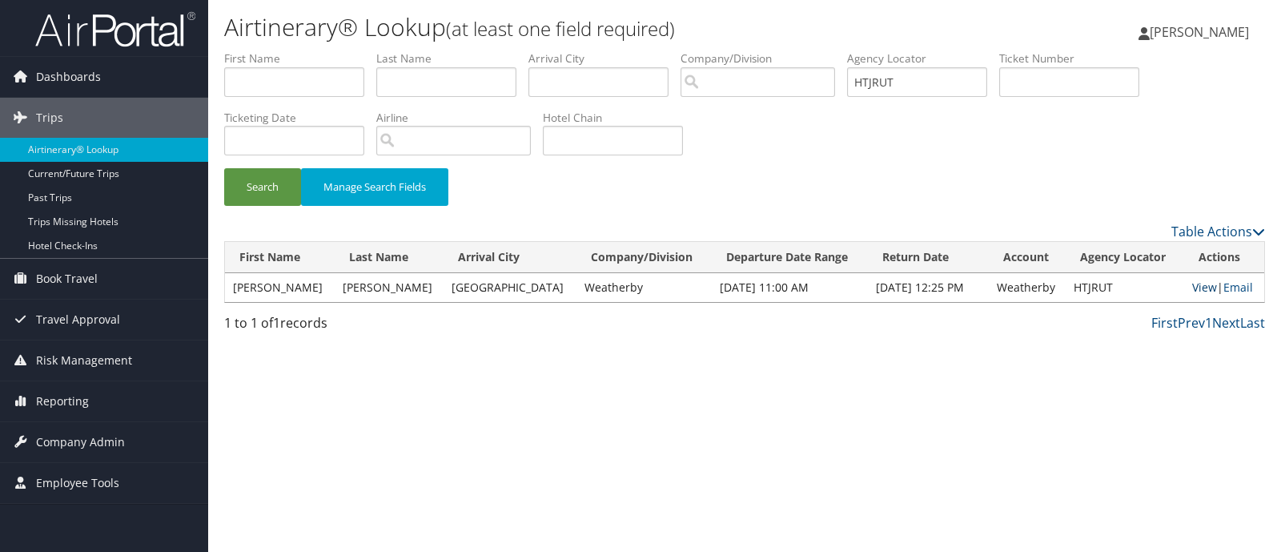
click at [1199, 294] on link "View" at bounding box center [1205, 287] width 25 height 15
paste input "YKXCJH"
click at [267, 197] on button "Search" at bounding box center [262, 187] width 77 height 38
click at [1192, 282] on link "View" at bounding box center [1202, 287] width 25 height 15
paste input "SSGARP"
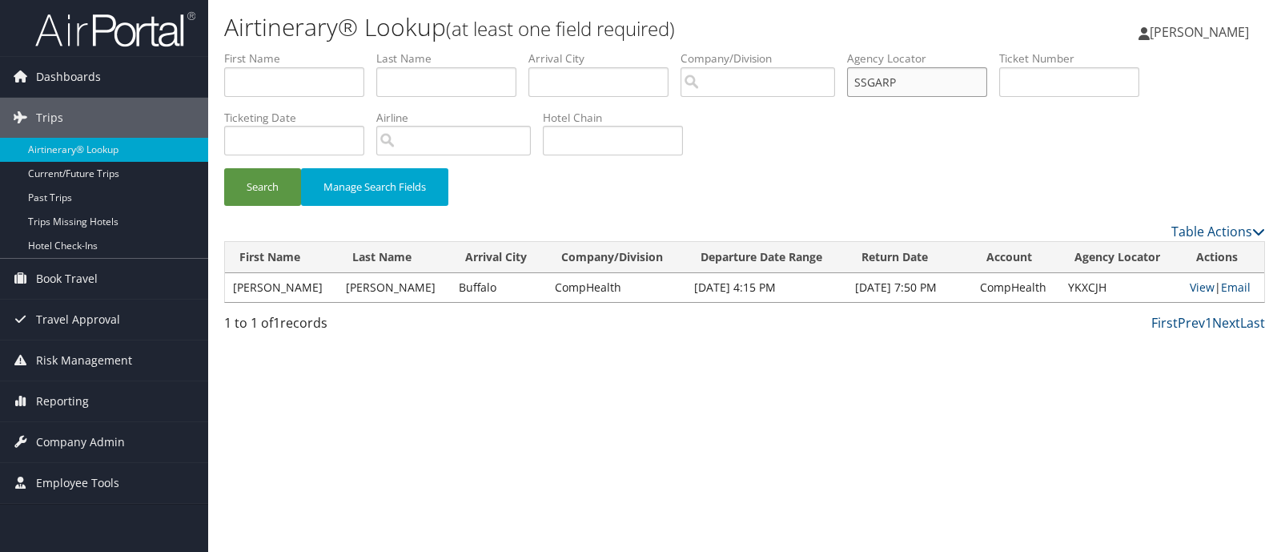
drag, startPoint x: 924, startPoint y: 82, endPoint x: 581, endPoint y: 113, distance: 345.0
click at [753, 50] on ul "First Name Last Name Departure City Arrival City Company/Division Airport/City …" at bounding box center [744, 50] width 1041 height 0
click at [276, 196] on button "Search" at bounding box center [262, 187] width 77 height 38
click at [1201, 292] on link "View" at bounding box center [1204, 287] width 25 height 15
paste input "KRPTHV"
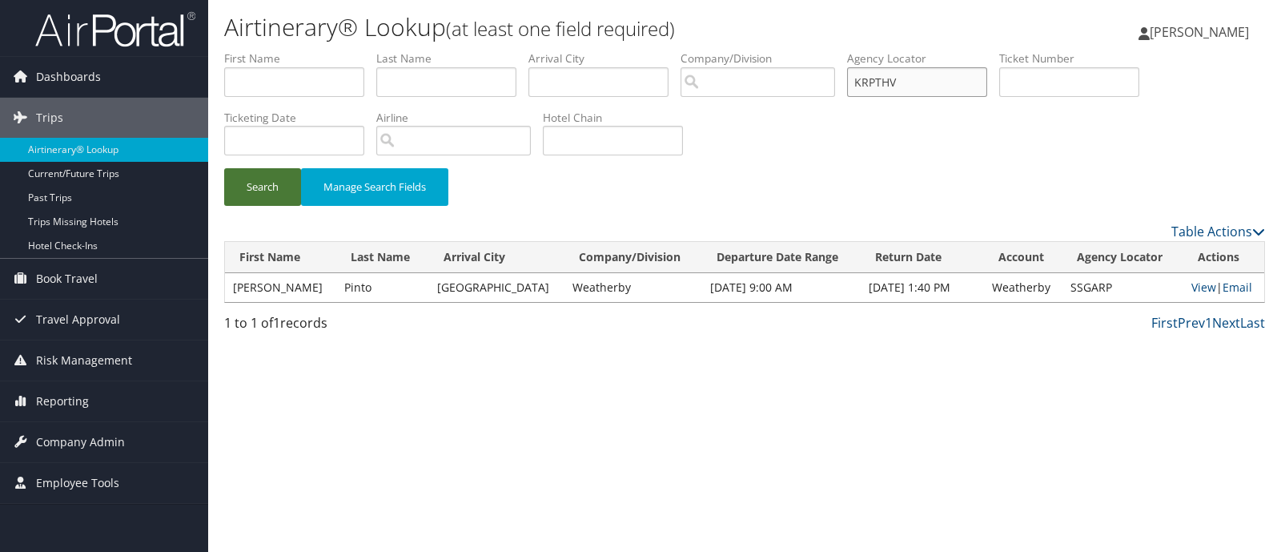
type input "KRPTHV"
click at [298, 181] on button "Search" at bounding box center [262, 187] width 77 height 38
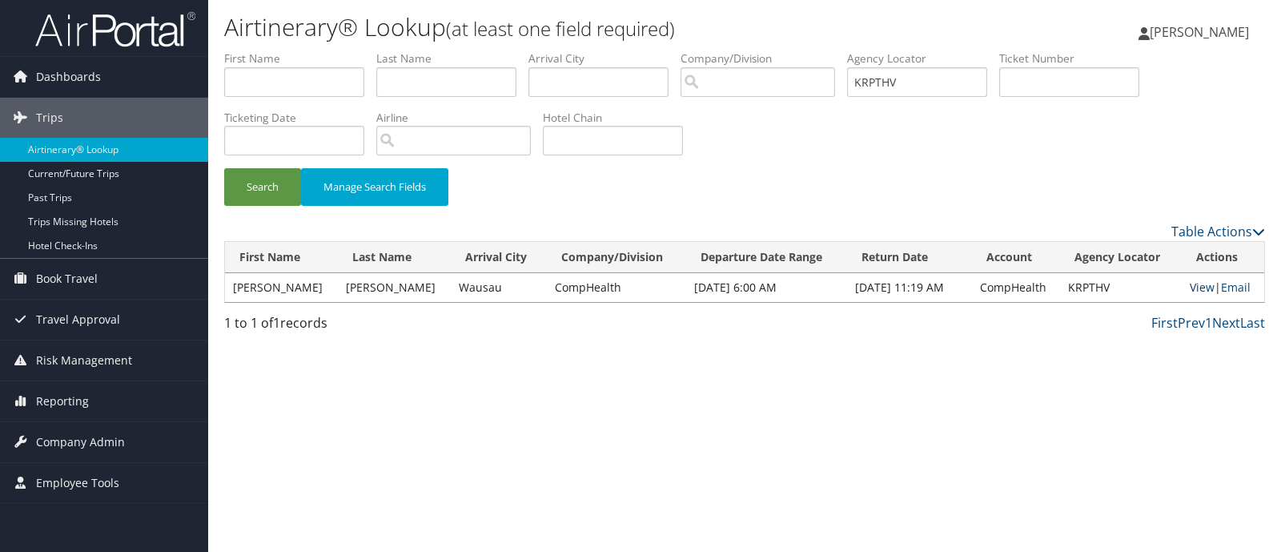
click at [1204, 286] on link "View" at bounding box center [1202, 287] width 25 height 15
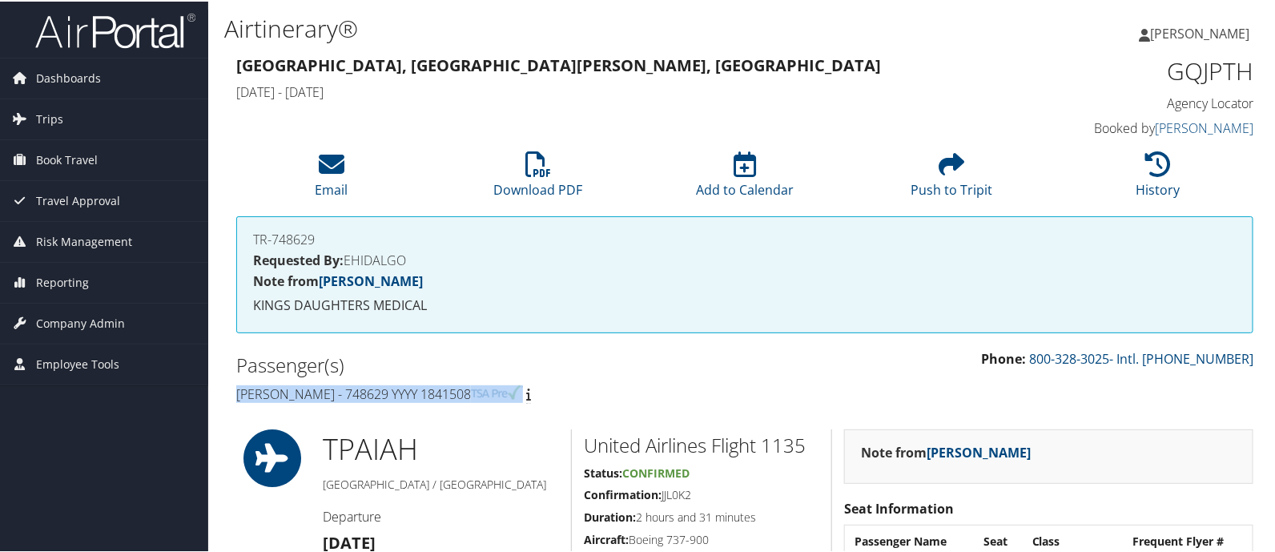
drag, startPoint x: 225, startPoint y: 390, endPoint x: 531, endPoint y: 386, distance: 306.0
click at [531, 386] on div "Passenger(s) [PERSON_NAME] - 748629 YYYY 1841508" at bounding box center [484, 378] width 521 height 60
copy h4 "[PERSON_NAME] - 748629 YYYY 1841508"
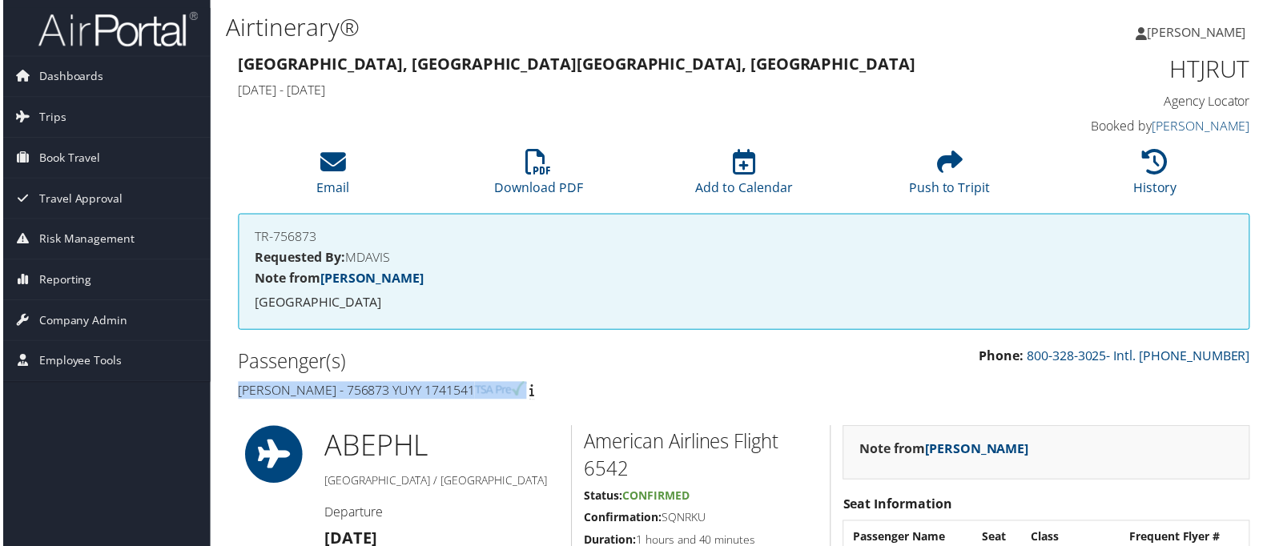
drag, startPoint x: 233, startPoint y: 383, endPoint x: 573, endPoint y: 393, distance: 339.7
click at [573, 393] on div "Passenger(s) Veronica Coppersmith - 756873 YUYY 1741541" at bounding box center [484, 378] width 521 height 60
copy h4 "Veronica Coppersmith - 756873 YUYY 1741541"
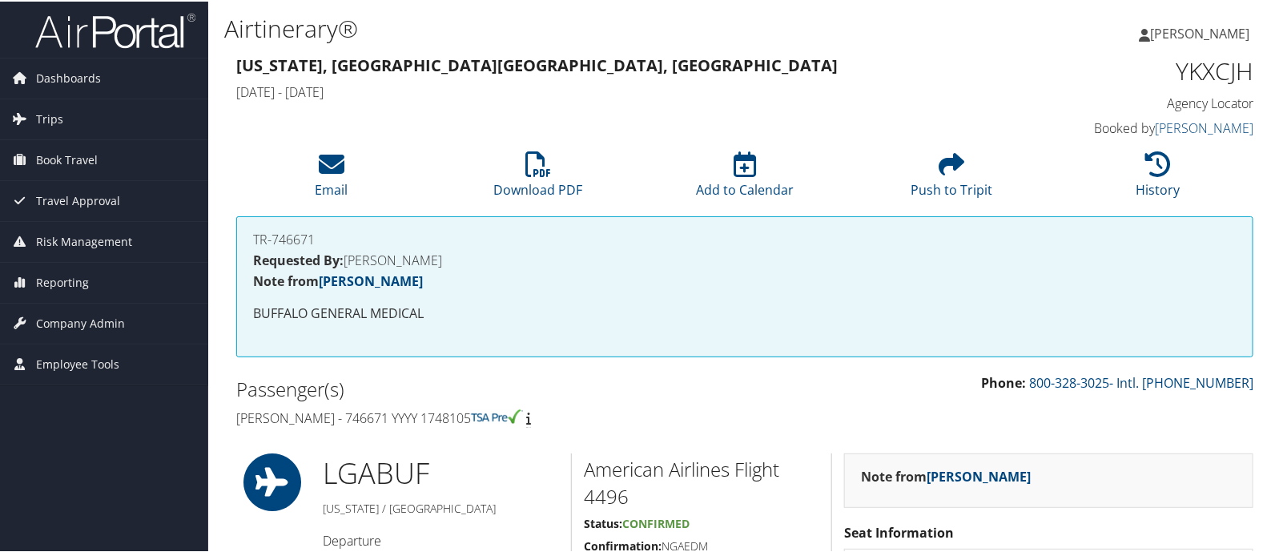
drag, startPoint x: 236, startPoint y: 410, endPoint x: 549, endPoint y: 432, distance: 313.1
click at [549, 418] on h4 "[PERSON_NAME] - 746671 YYYY 1748105" at bounding box center [484, 417] width 497 height 18
click at [285, 346] on div "TR-746671 Requested By: [PERSON_NAME] Note from [PERSON_NAME] BUFFALO GENERAL M…" at bounding box center [744, 285] width 1017 height 141
drag, startPoint x: 222, startPoint y: 411, endPoint x: 512, endPoint y: 425, distance: 290.3
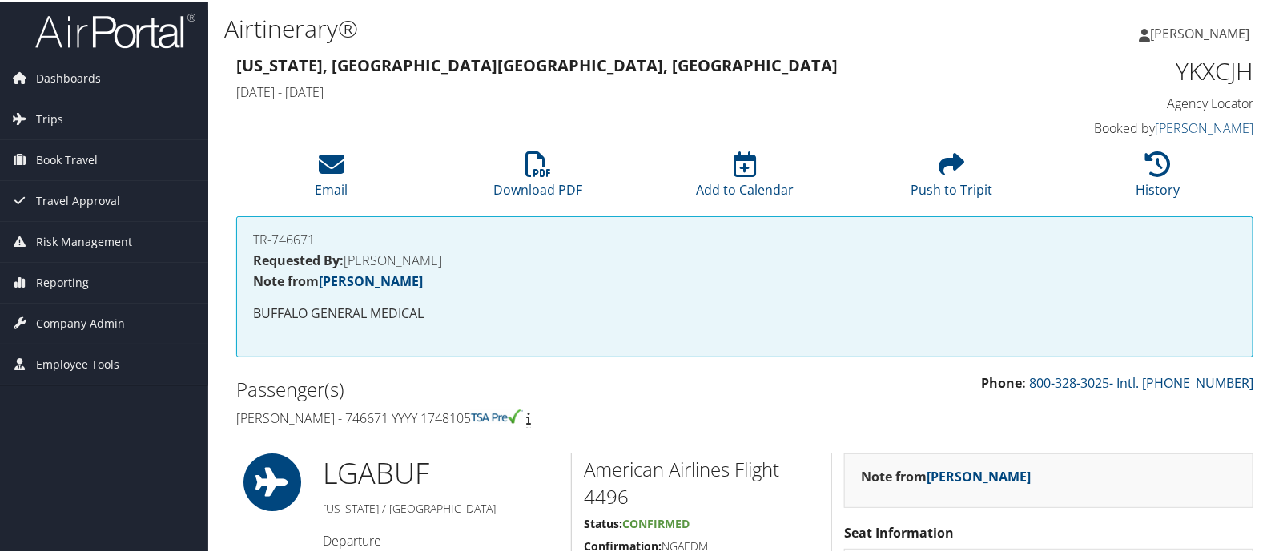
copy h4 "Karen Francois - 746671 YYYY 1748105"
click at [1153, 173] on icon at bounding box center [1158, 163] width 26 height 26
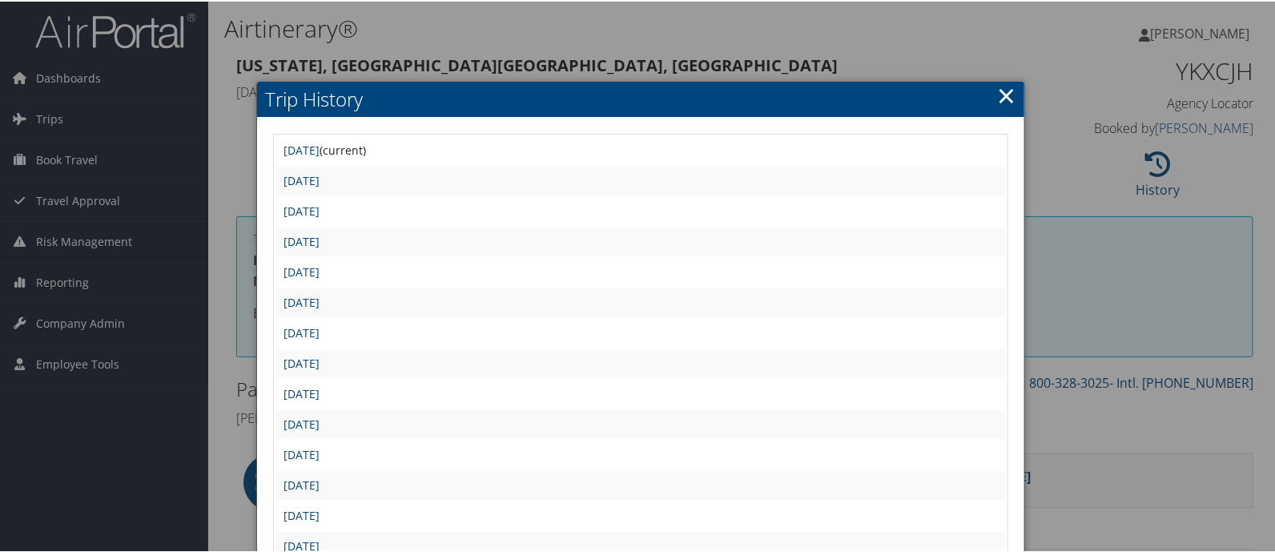
click at [997, 100] on link "×" at bounding box center [1006, 94] width 18 height 32
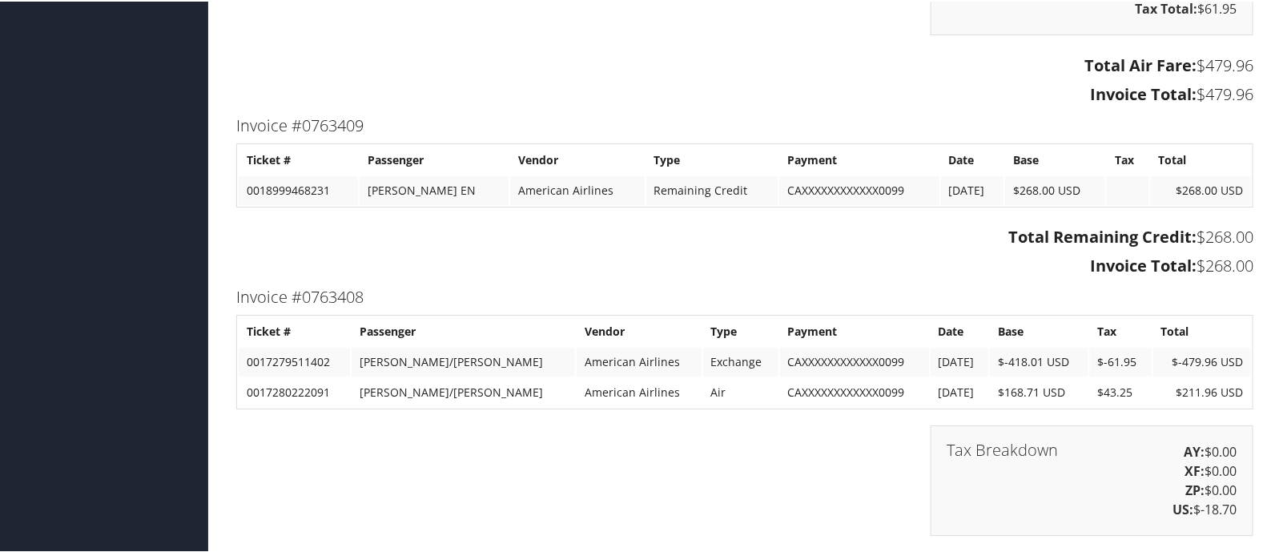
scroll to position [1902, 0]
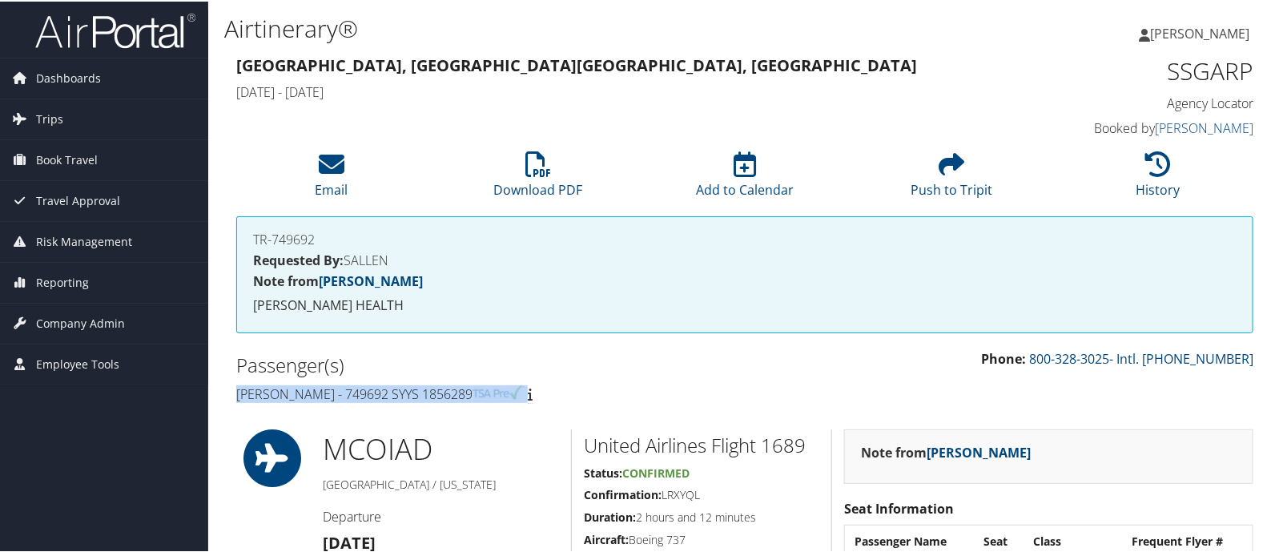
drag, startPoint x: 231, startPoint y: 388, endPoint x: 531, endPoint y: 404, distance: 300.8
click at [531, 404] on div "Passenger(s) [PERSON_NAME] - 749692 SYYS 1856289" at bounding box center [484, 378] width 521 height 60
copy h4 "[PERSON_NAME] - 749692 SYYS 1856289"
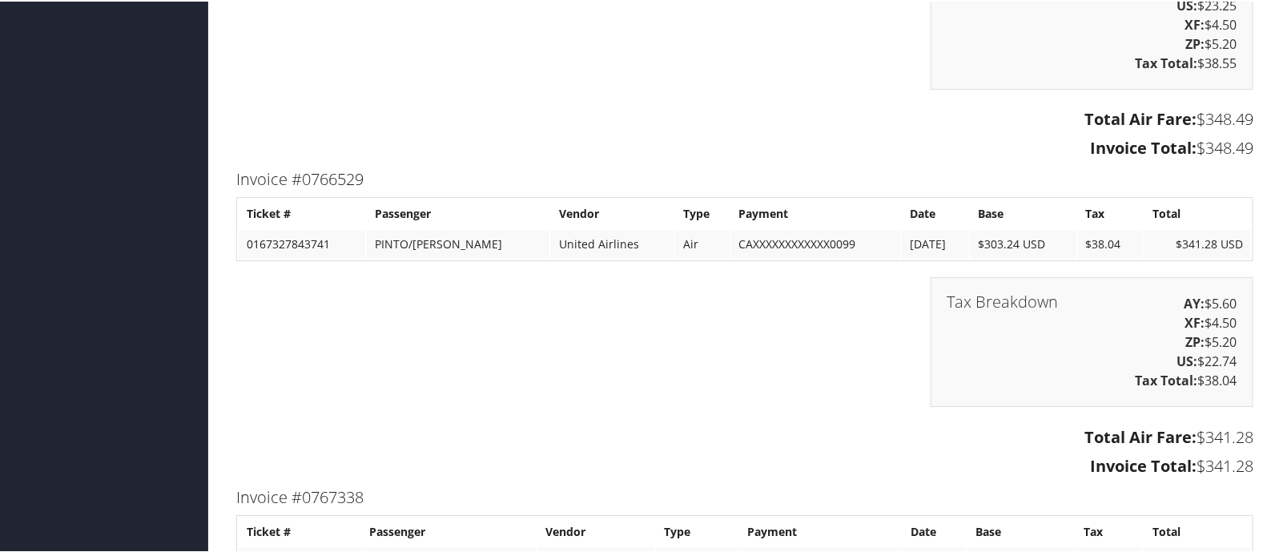
scroll to position [2203, 0]
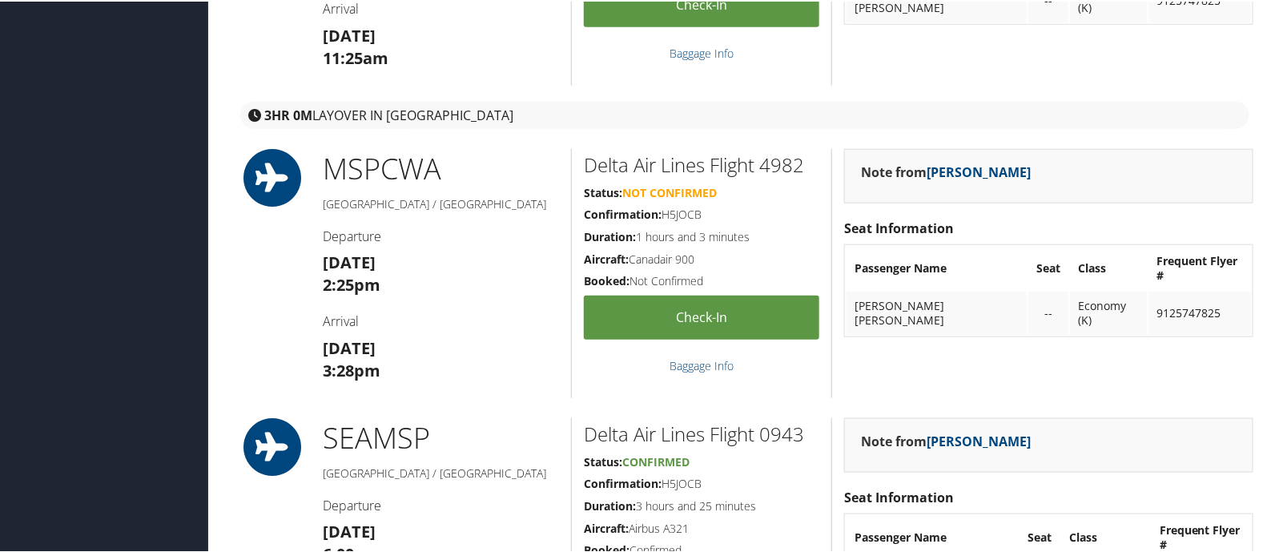
scroll to position [501, 0]
